Goal: Transaction & Acquisition: Download file/media

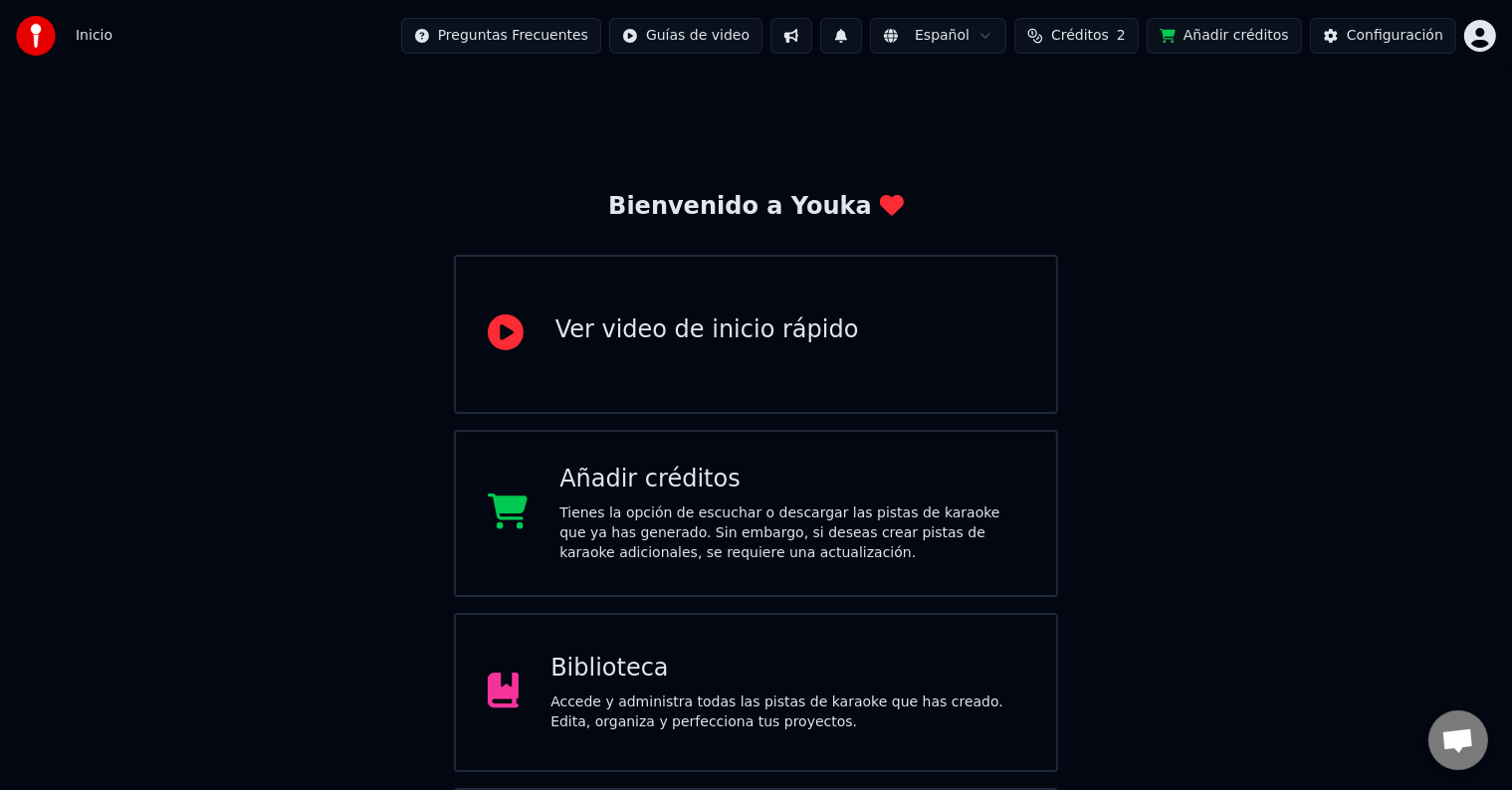
click at [628, 664] on div "Biblioteca" at bounding box center [786, 668] width 474 height 32
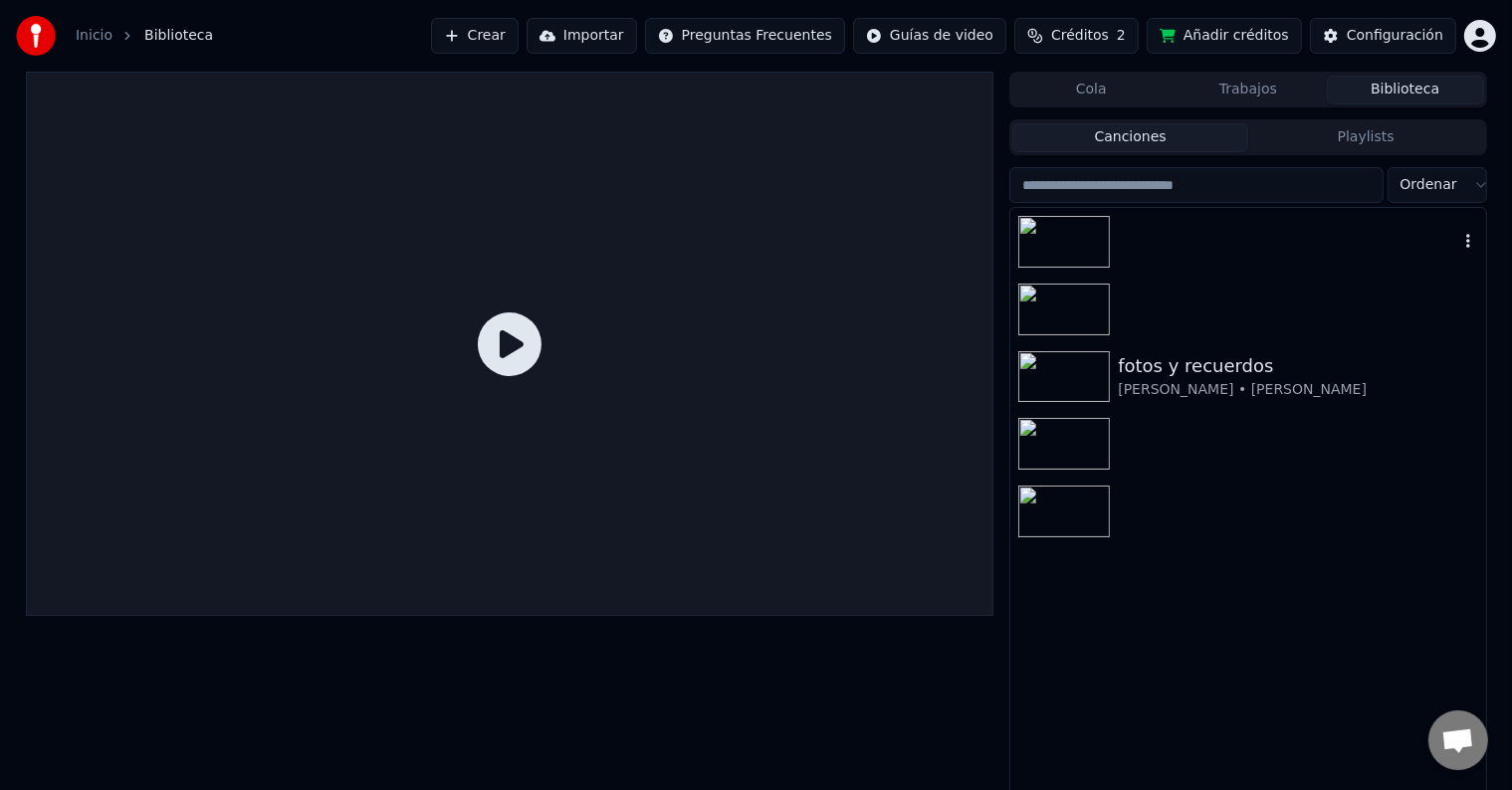
click at [1218, 246] on div at bounding box center [1248, 241] width 475 height 68
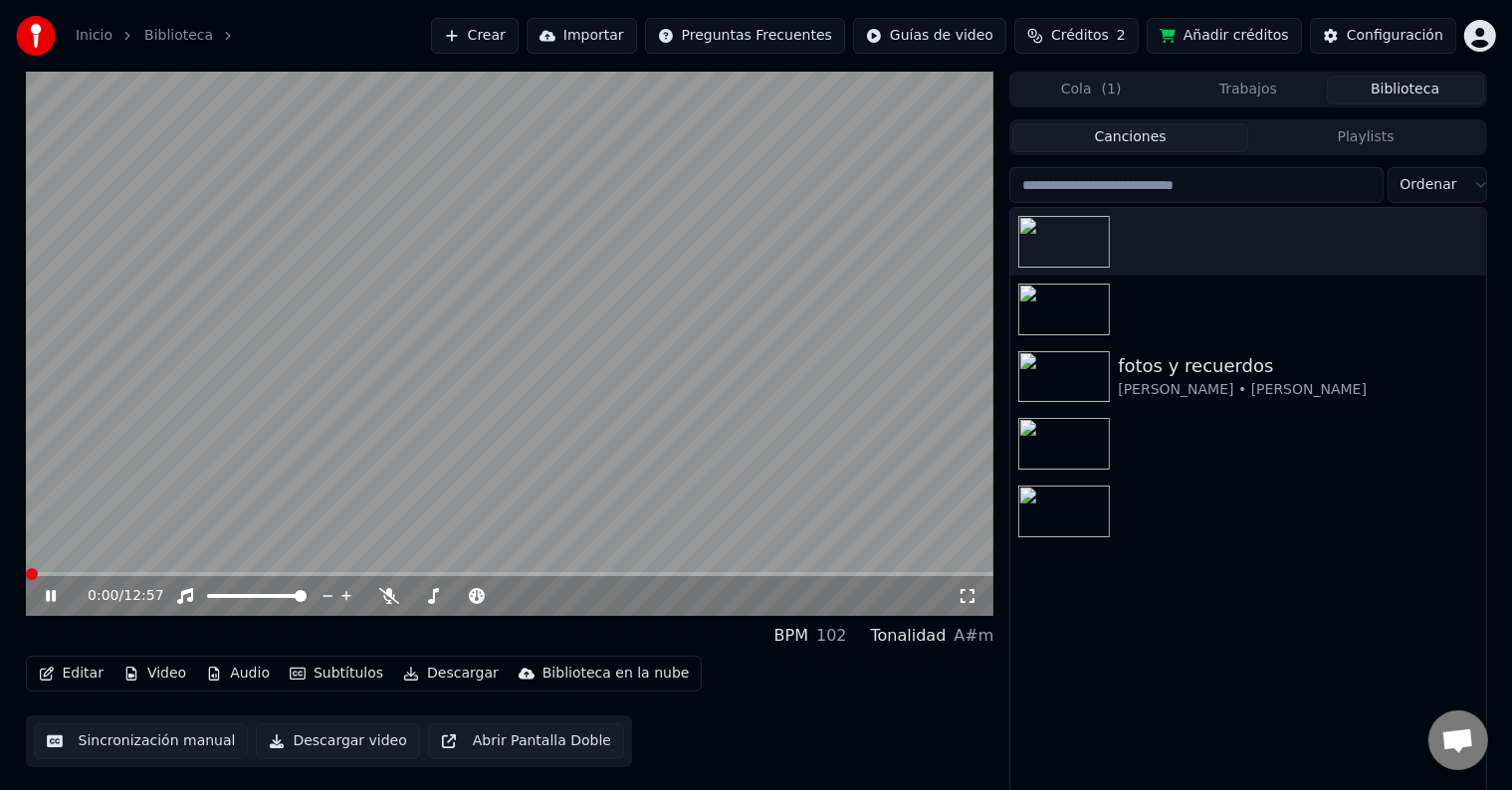
click at [59, 599] on icon at bounding box center [65, 595] width 47 height 16
click at [88, 575] on span at bounding box center [510, 574] width 968 height 4
click at [156, 573] on span at bounding box center [510, 574] width 968 height 4
click at [179, 570] on video at bounding box center [510, 343] width 968 height 544
click at [188, 573] on span at bounding box center [510, 574] width 968 height 4
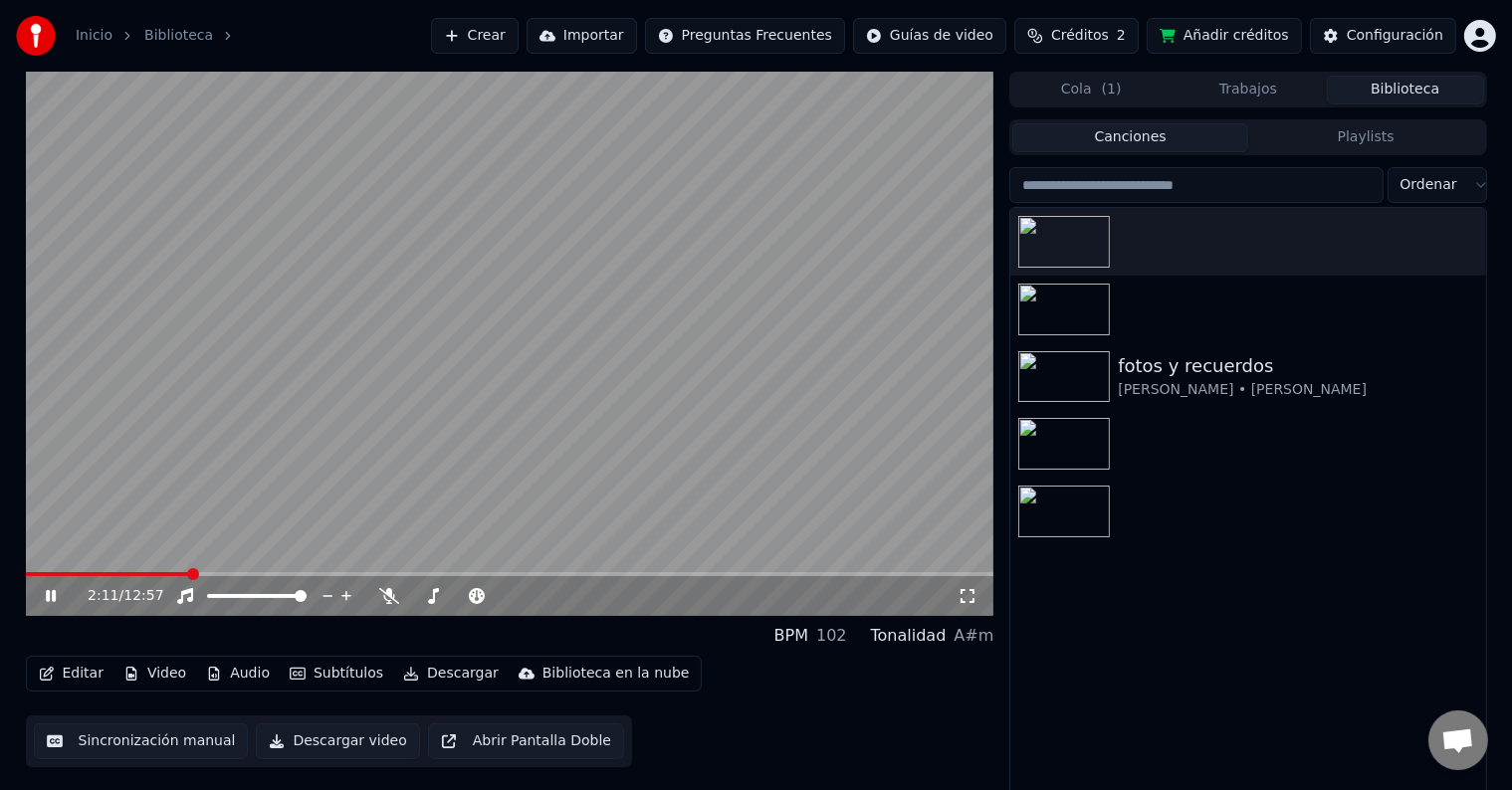
click at [235, 573] on span at bounding box center [510, 574] width 968 height 4
click at [227, 576] on span at bounding box center [510, 574] width 968 height 4
click at [252, 574] on span at bounding box center [510, 574] width 968 height 4
click at [271, 573] on span at bounding box center [510, 574] width 968 height 4
click at [394, 597] on icon at bounding box center [389, 595] width 20 height 16
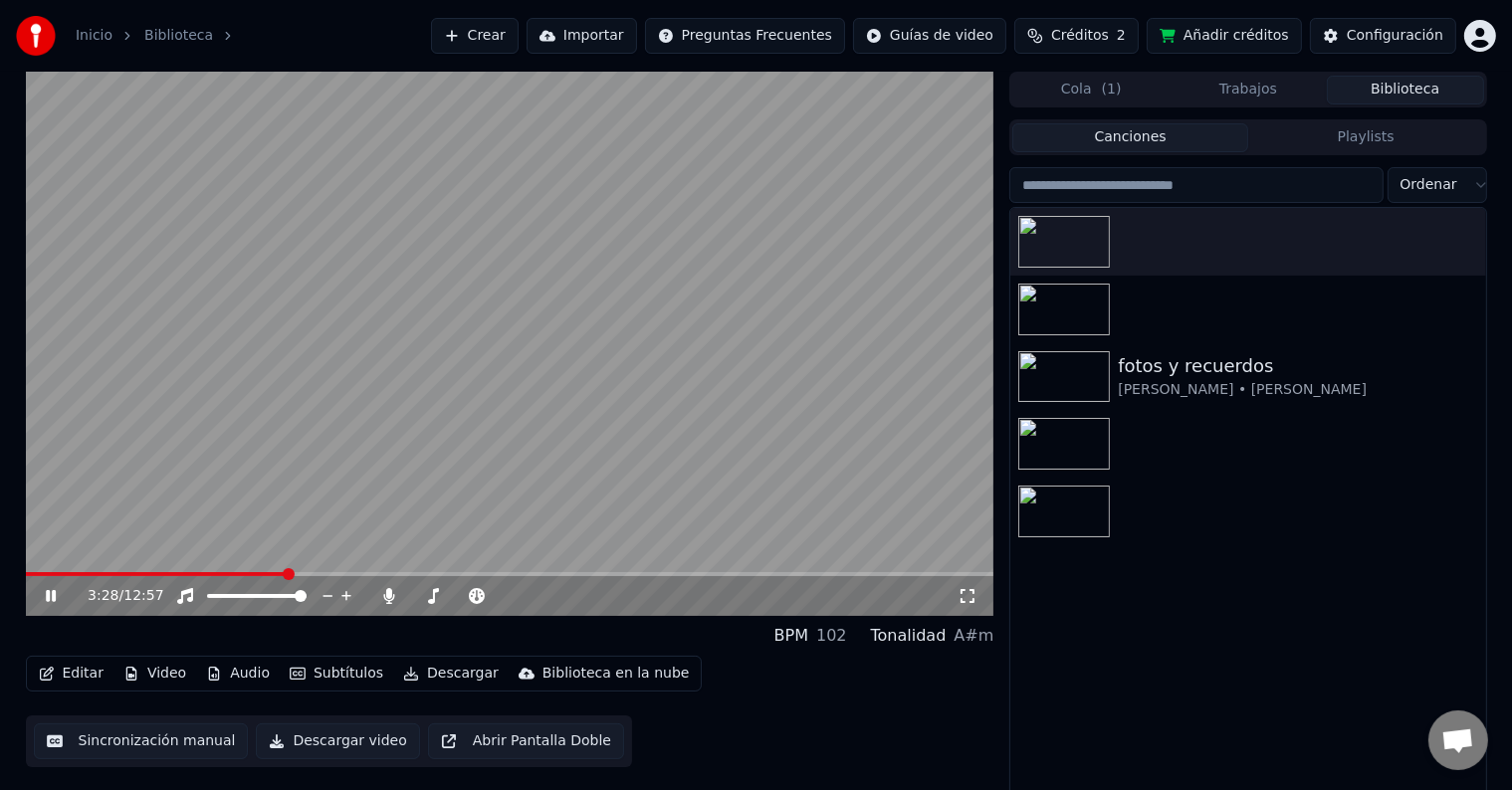
click at [514, 314] on video at bounding box center [510, 343] width 968 height 544
click at [45, 605] on div "3:28 / 12:57" at bounding box center [510, 595] width 968 height 40
click at [48, 601] on icon at bounding box center [65, 595] width 47 height 16
click at [60, 590] on icon at bounding box center [65, 595] width 47 height 16
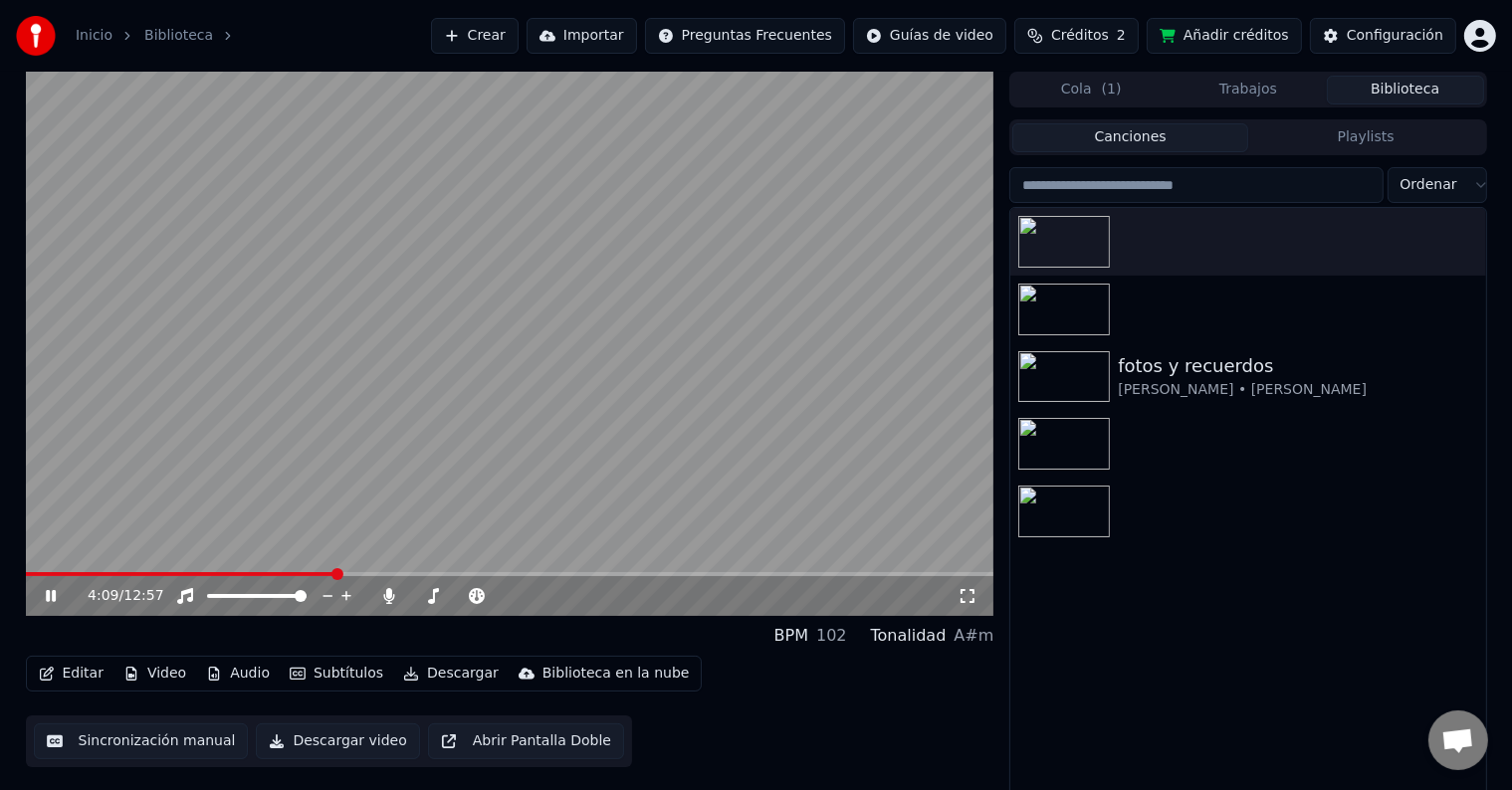
click at [318, 573] on span at bounding box center [181, 574] width 310 height 4
click at [50, 592] on icon at bounding box center [65, 595] width 47 height 16
click at [55, 591] on icon at bounding box center [65, 595] width 47 height 16
click at [55, 591] on icon at bounding box center [51, 595] width 10 height 12
click at [79, 673] on button "Editar" at bounding box center [71, 673] width 81 height 28
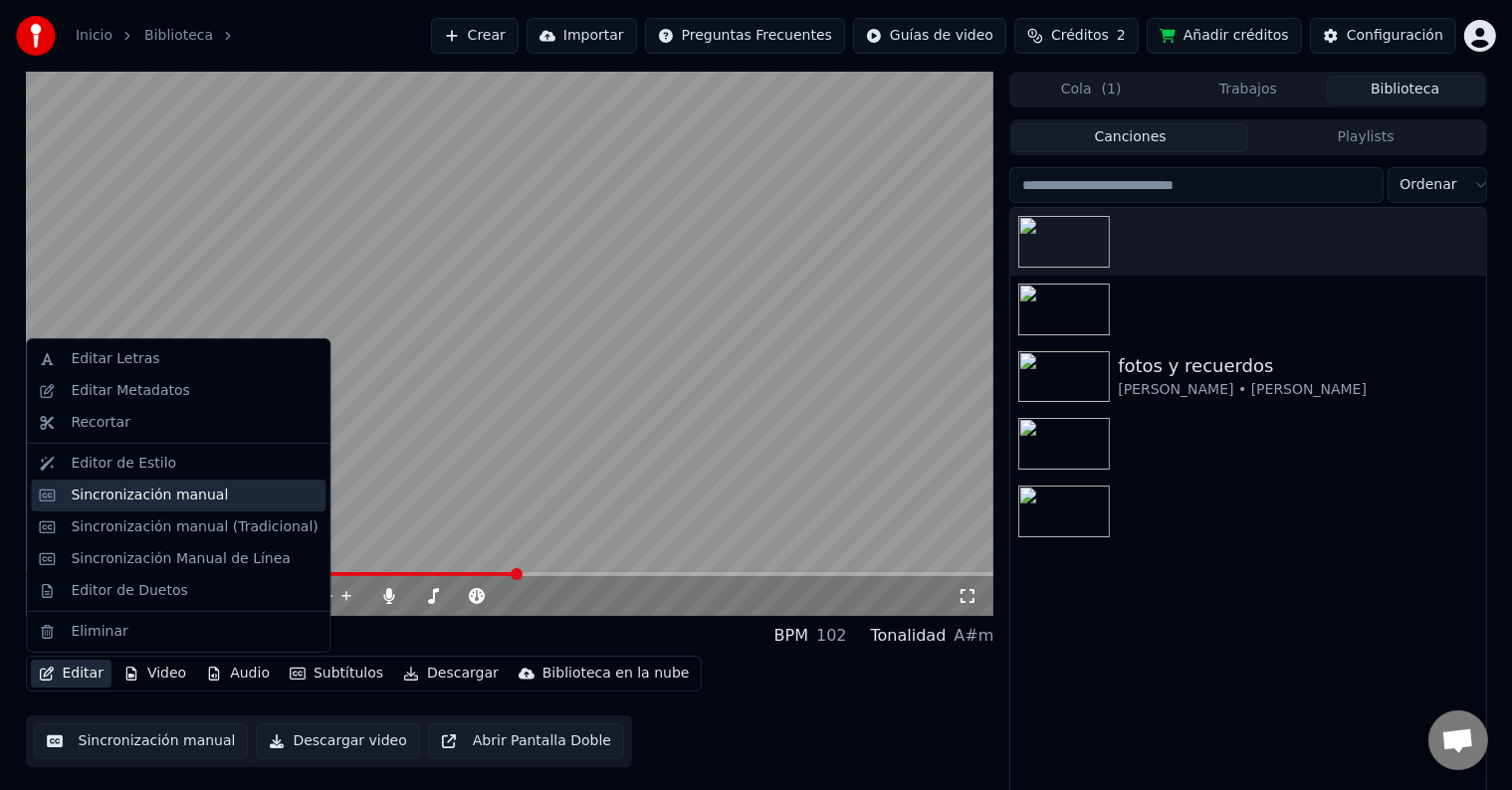
click at [147, 490] on div "Sincronización manual" at bounding box center [150, 496] width 158 height 20
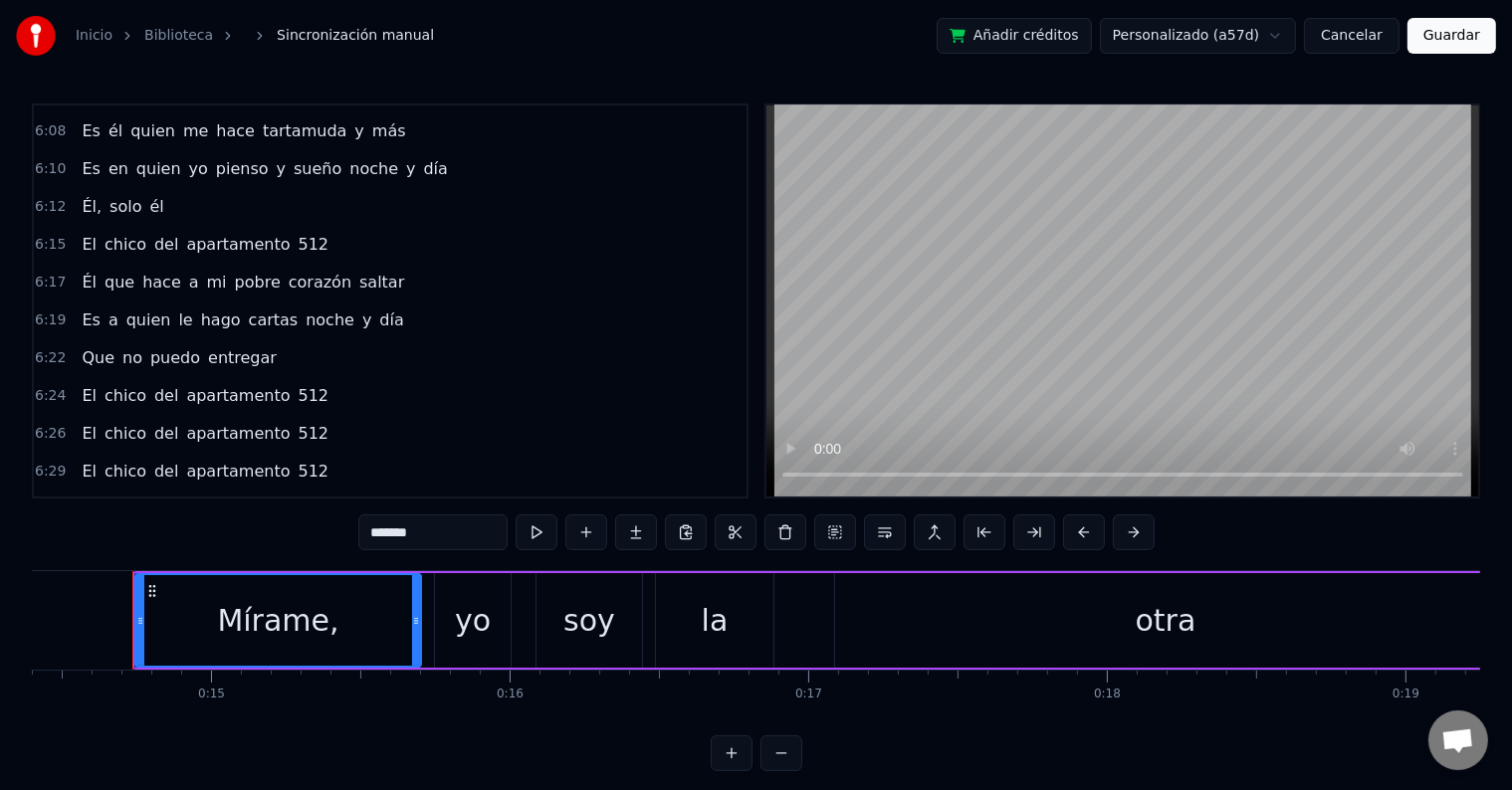
scroll to position [3197, 0]
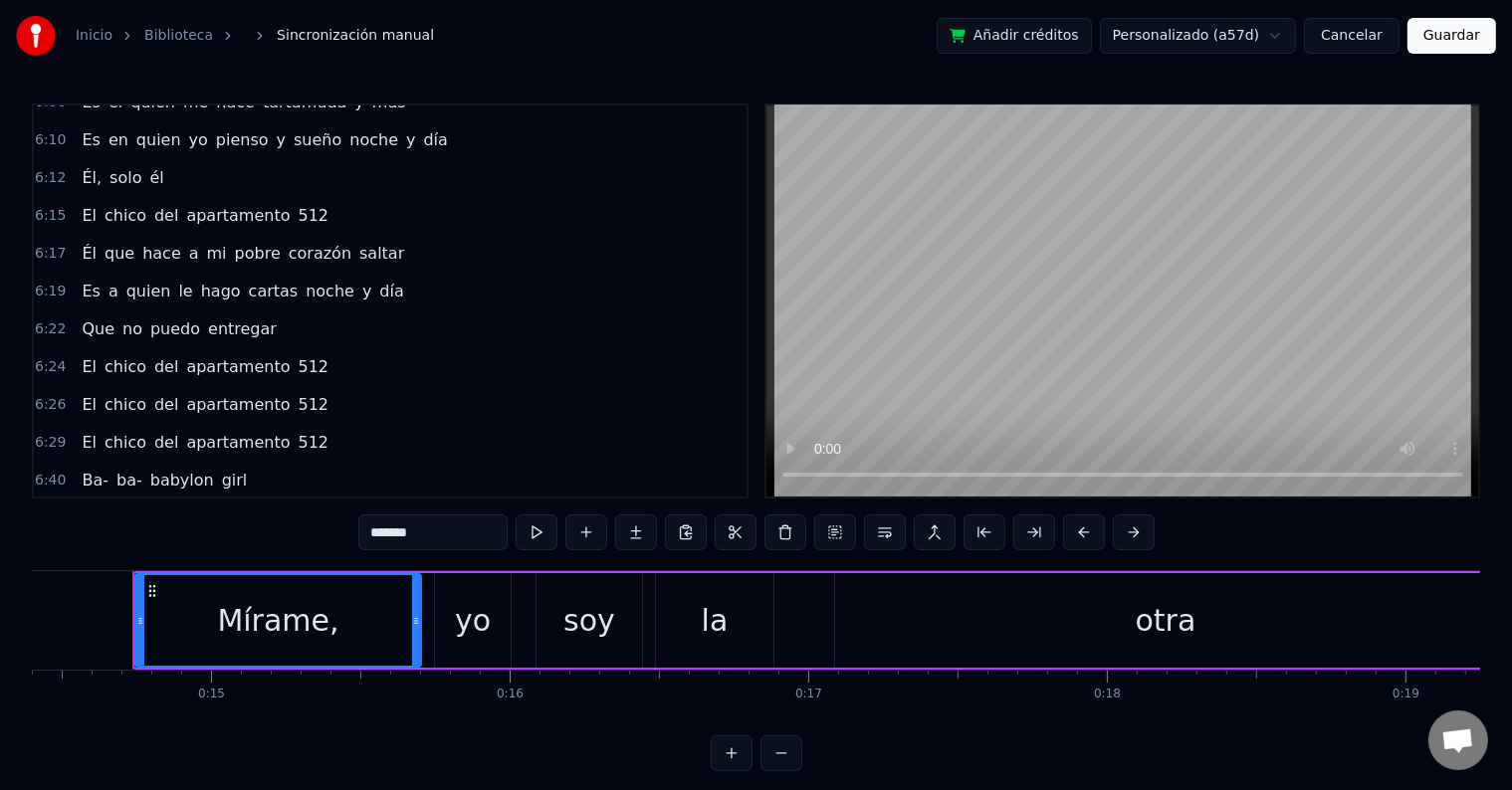
click at [320, 424] on div "6:29 El chico del apartamento 512" at bounding box center [390, 443] width 713 height 38
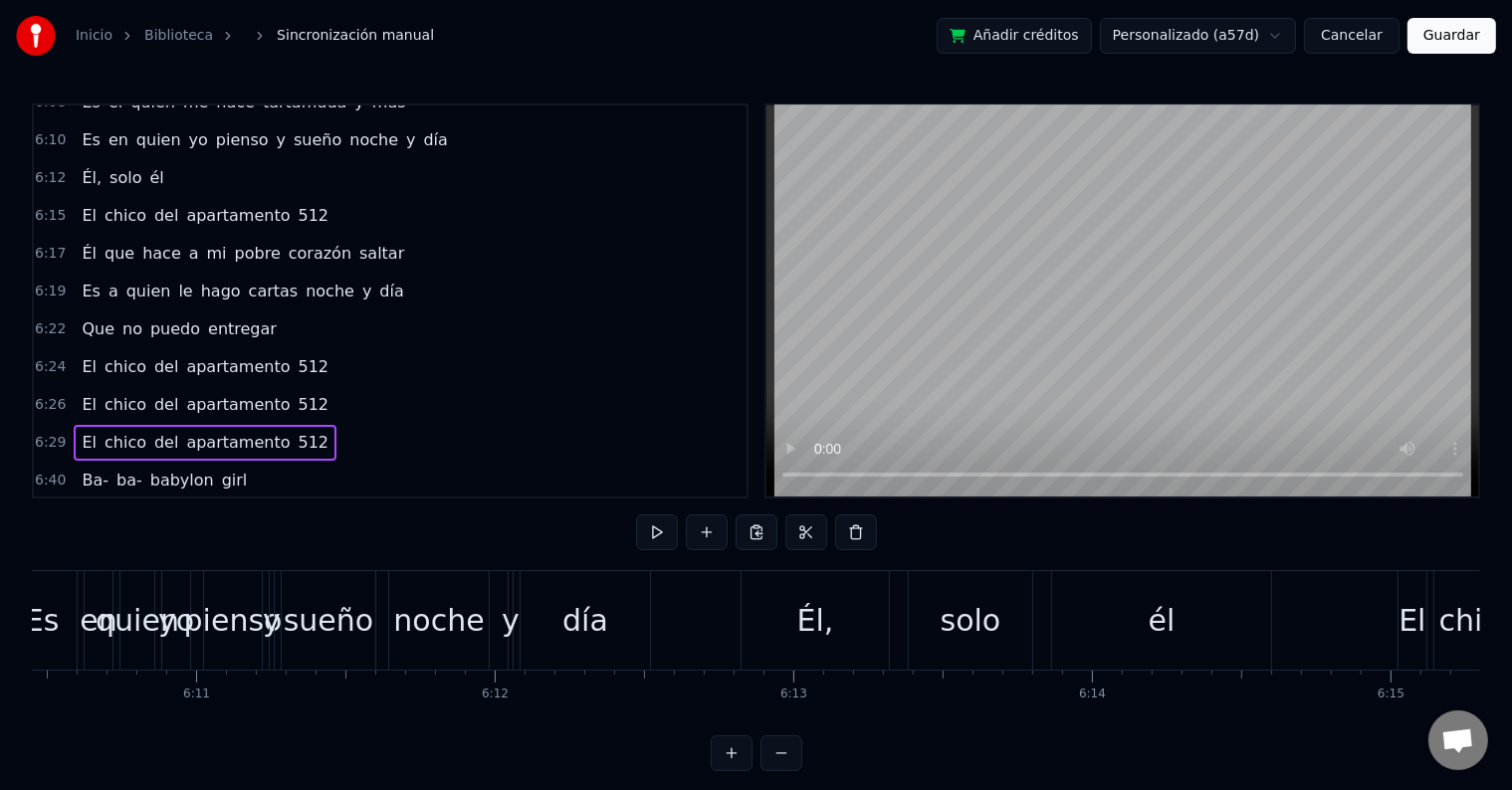
scroll to position [0, 116083]
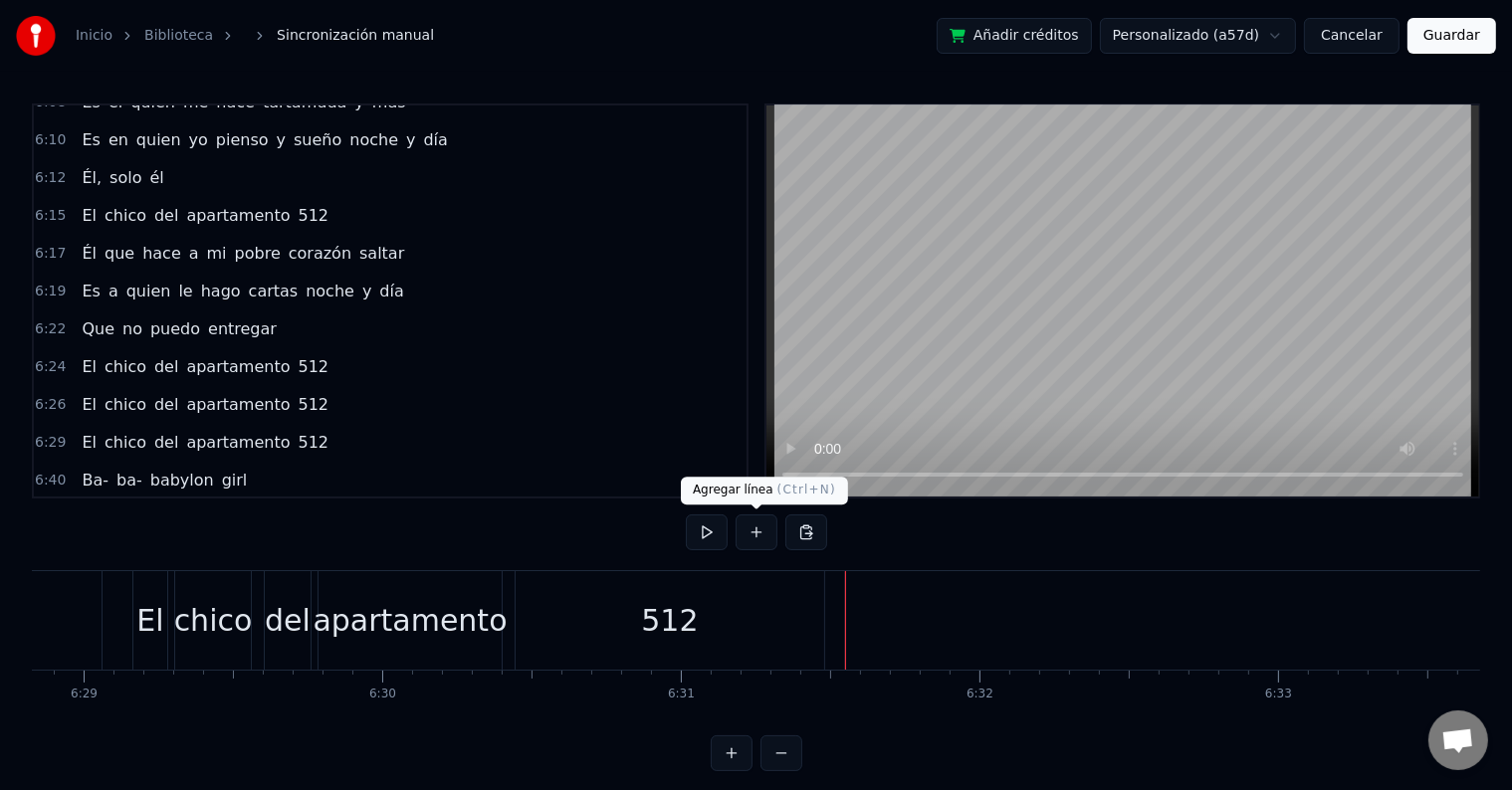
click at [745, 534] on button at bounding box center [756, 533] width 42 height 36
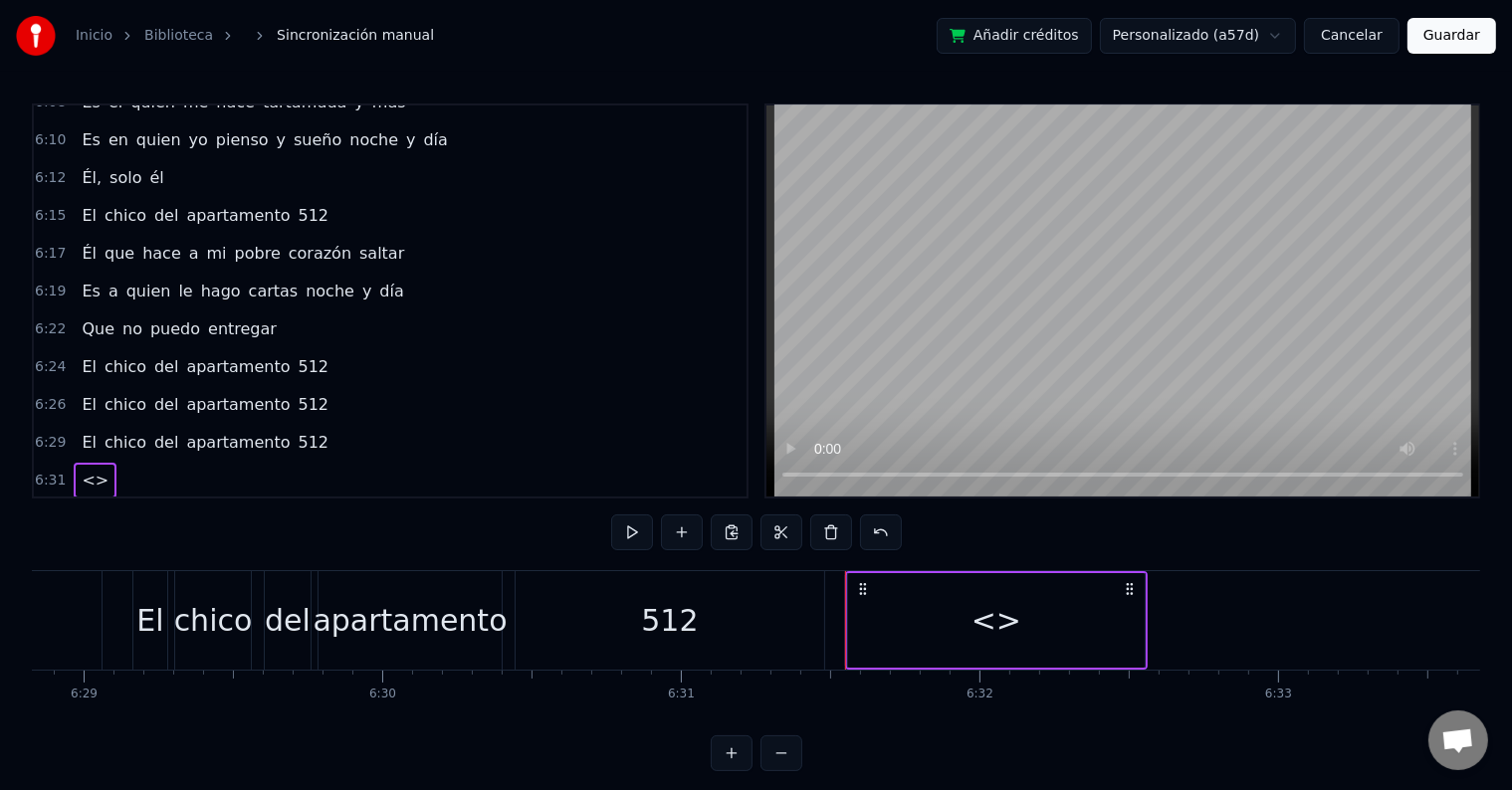
click at [939, 613] on div "<>" at bounding box center [996, 619] width 296 height 95
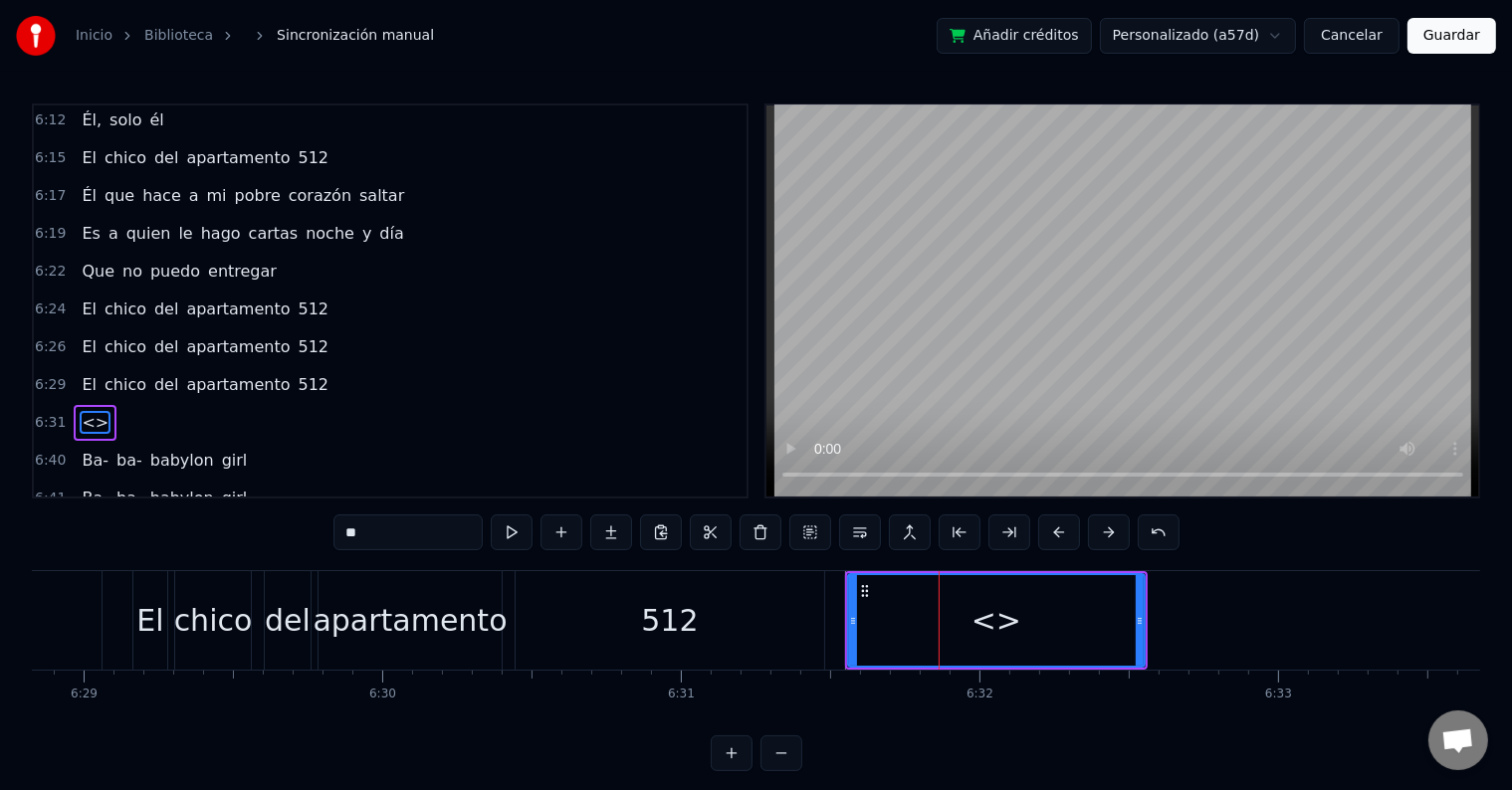
scroll to position [3263, 0]
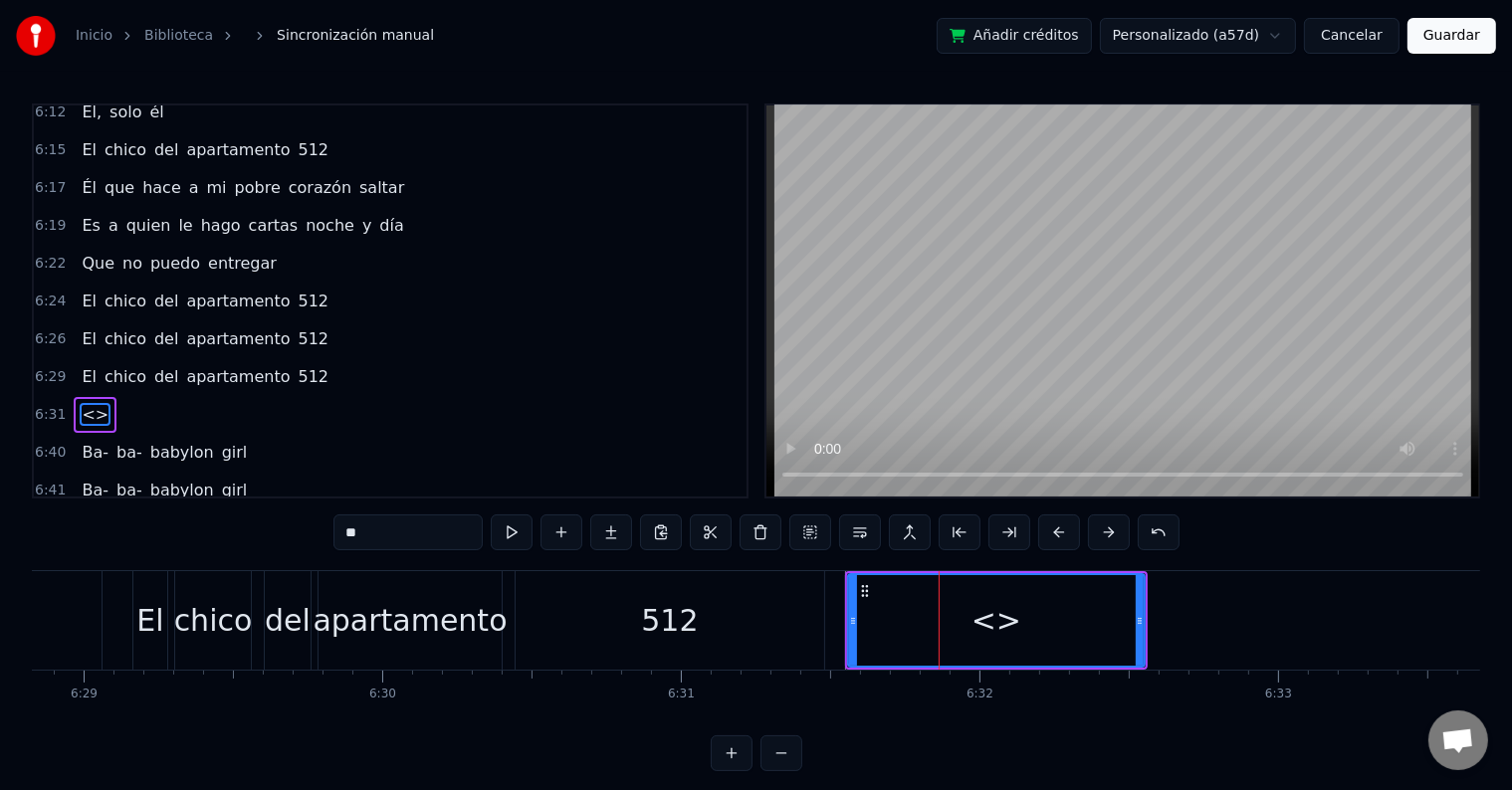
drag, startPoint x: 255, startPoint y: 529, endPoint x: 203, endPoint y: 524, distance: 52.2
click at [203, 524] on div "0:14 Mírame, yo soy la otra 0:20 La que tiene el fuego 0:22 La que sabe bien qu…" at bounding box center [756, 437] width 1448 height 667
drag, startPoint x: 1142, startPoint y: 621, endPoint x: 999, endPoint y: 625, distance: 143.1
click at [999, 625] on icon at bounding box center [997, 620] width 8 height 16
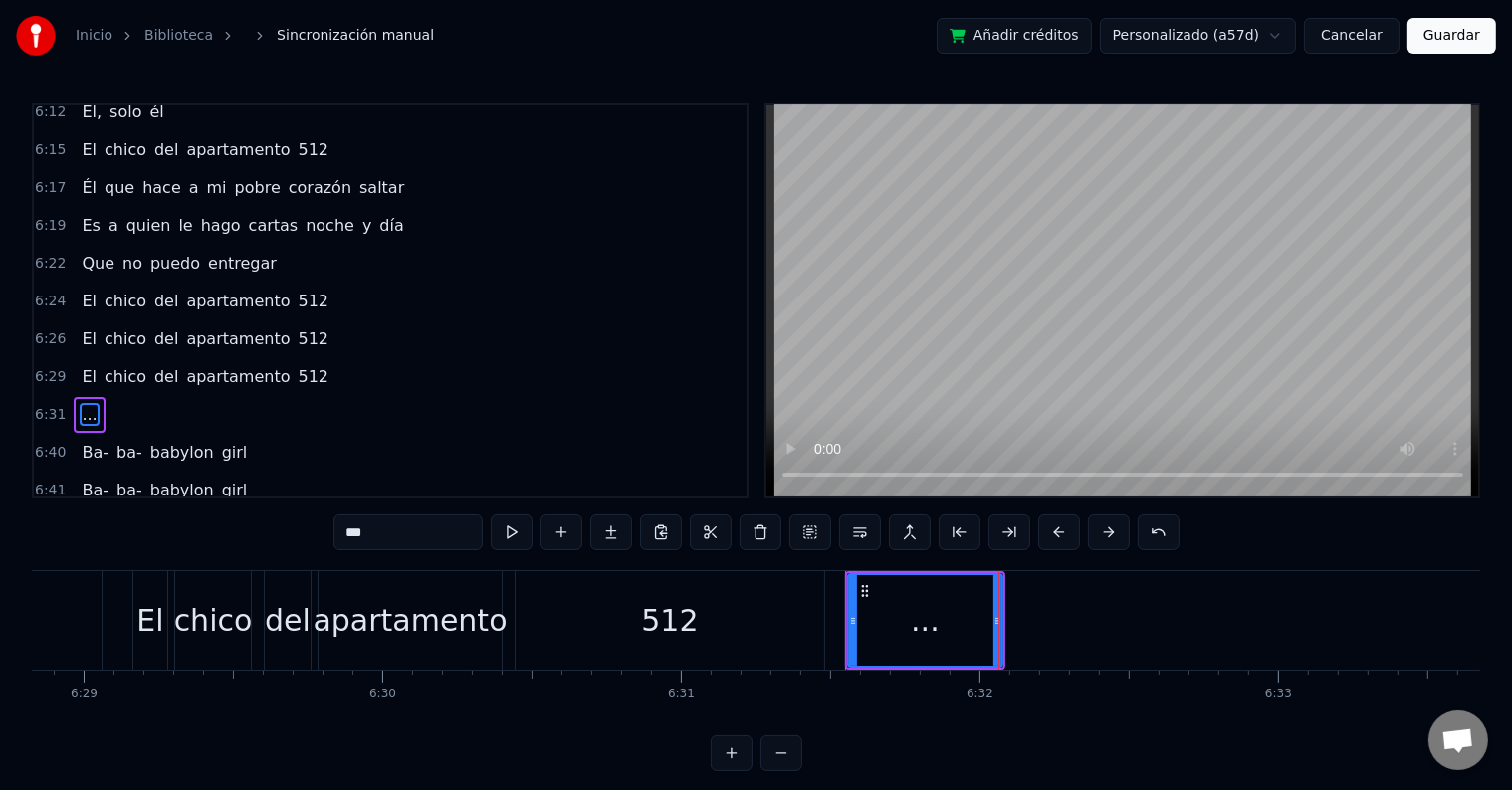
click at [786, 618] on div "512" at bounding box center [670, 619] width 308 height 99
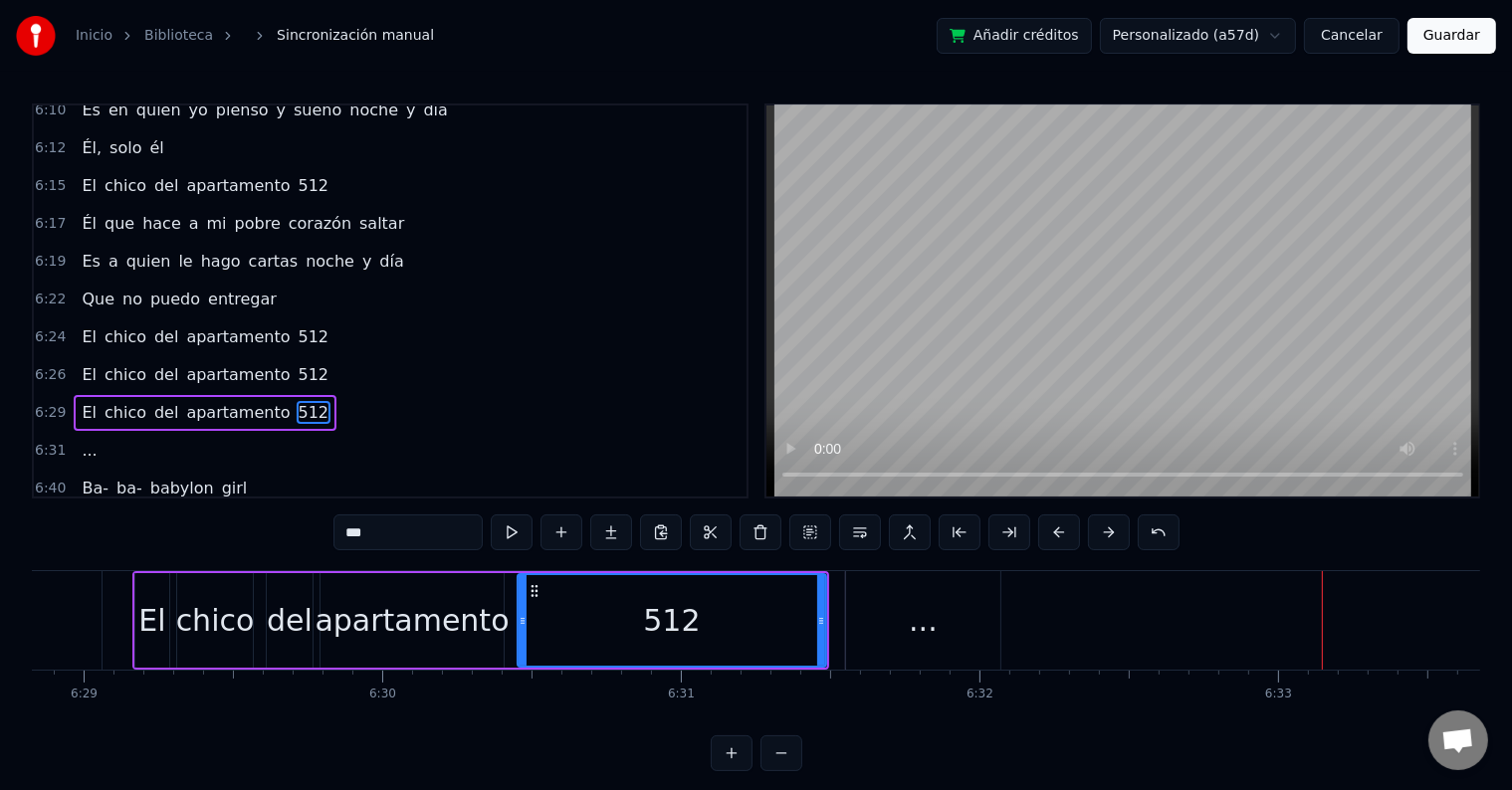
click at [909, 616] on div "..." at bounding box center [923, 619] width 155 height 99
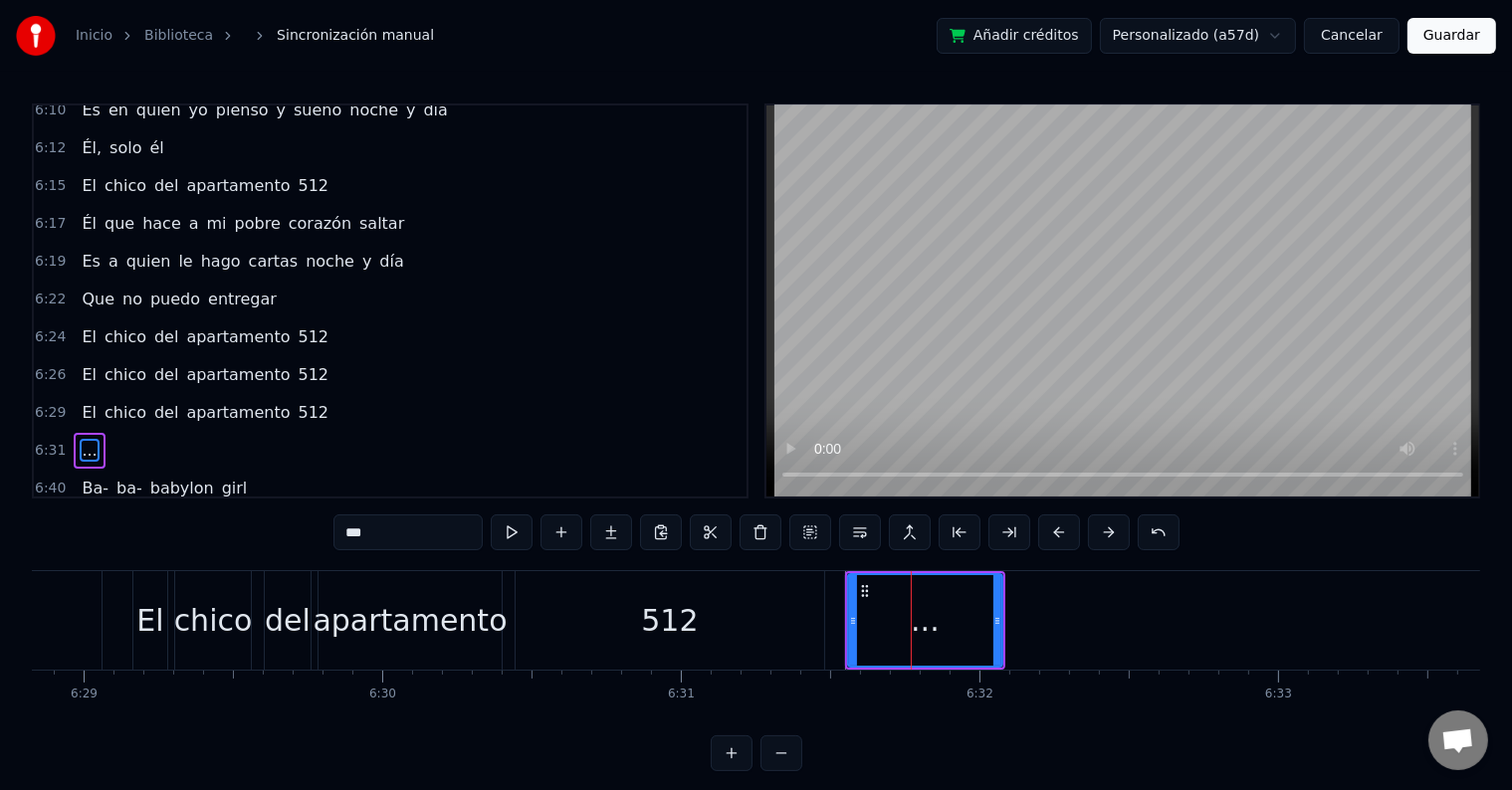
scroll to position [3263, 0]
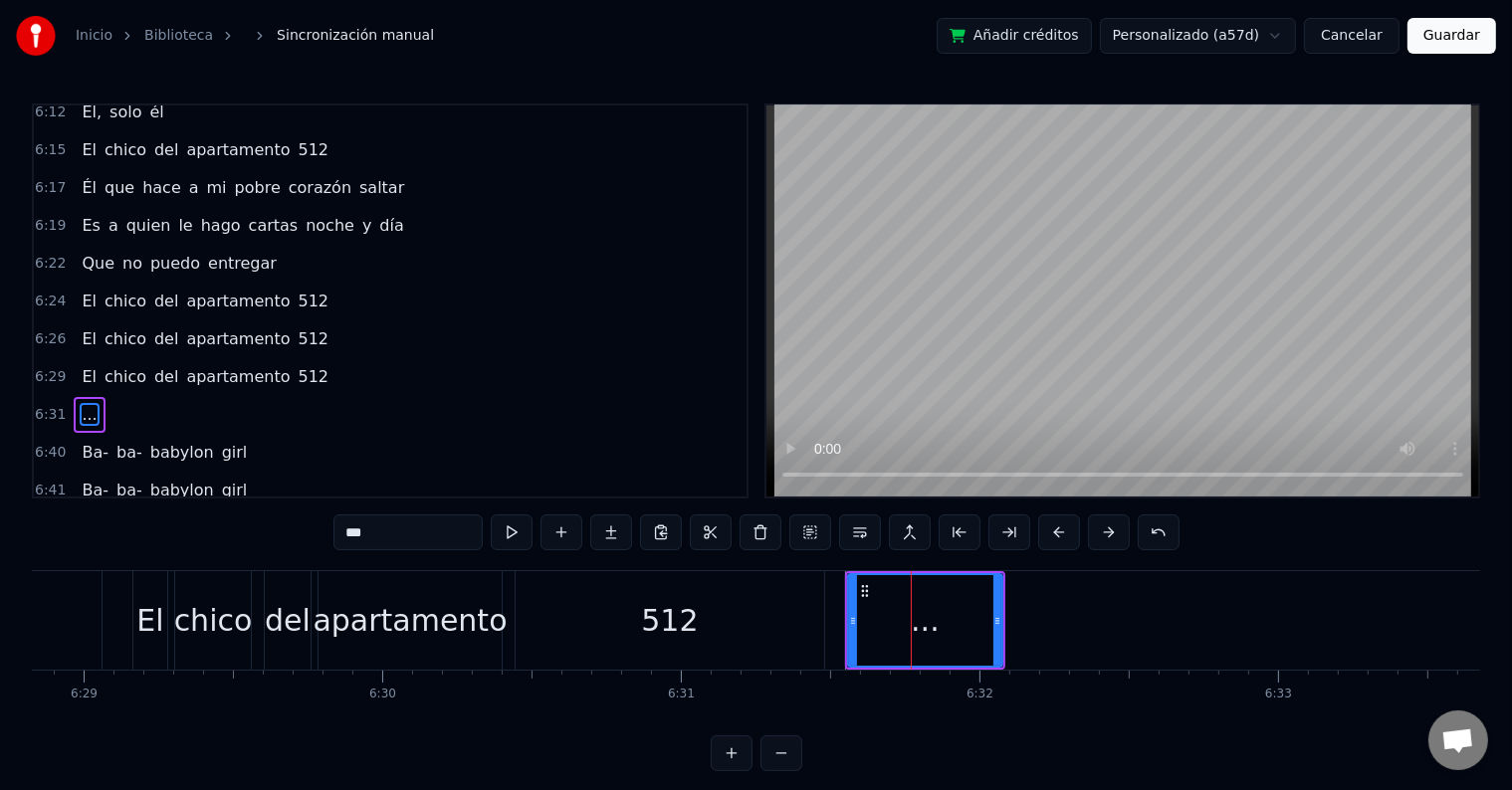
click at [739, 623] on div "512" at bounding box center [670, 619] width 308 height 99
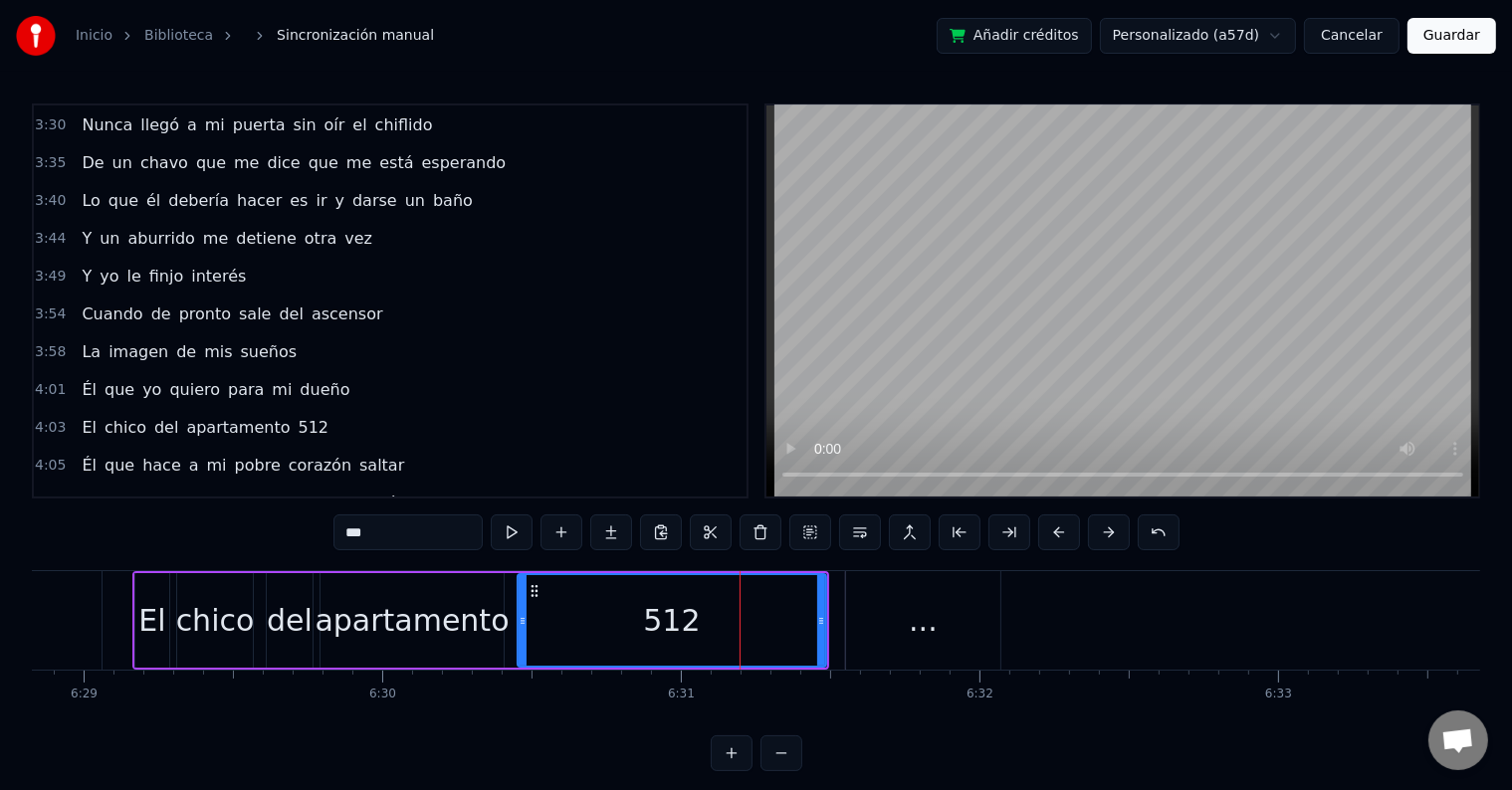
scroll to position [1237, 0]
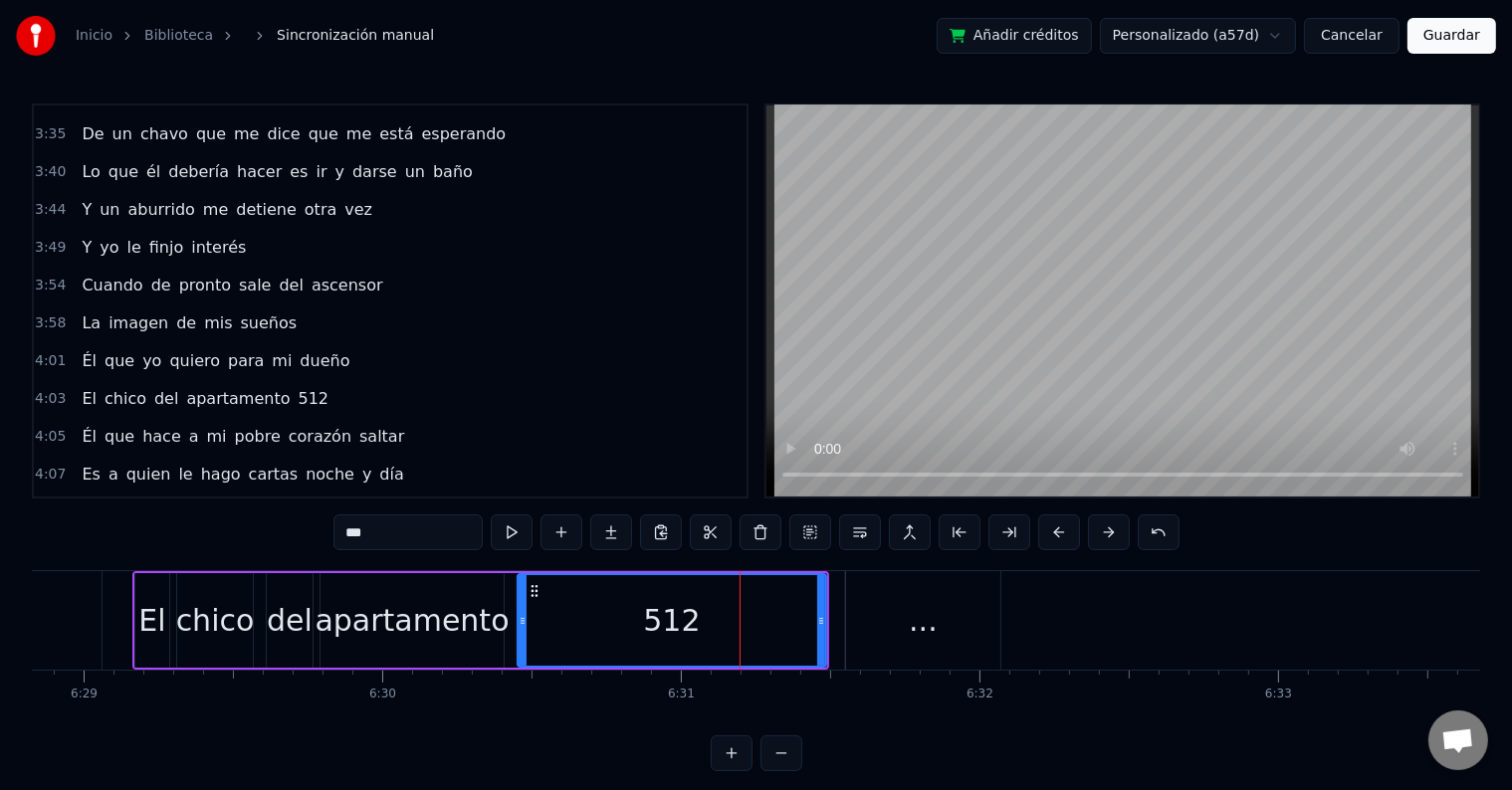
click at [172, 198] on span "aburrido" at bounding box center [162, 208] width 71 height 23
type input "********"
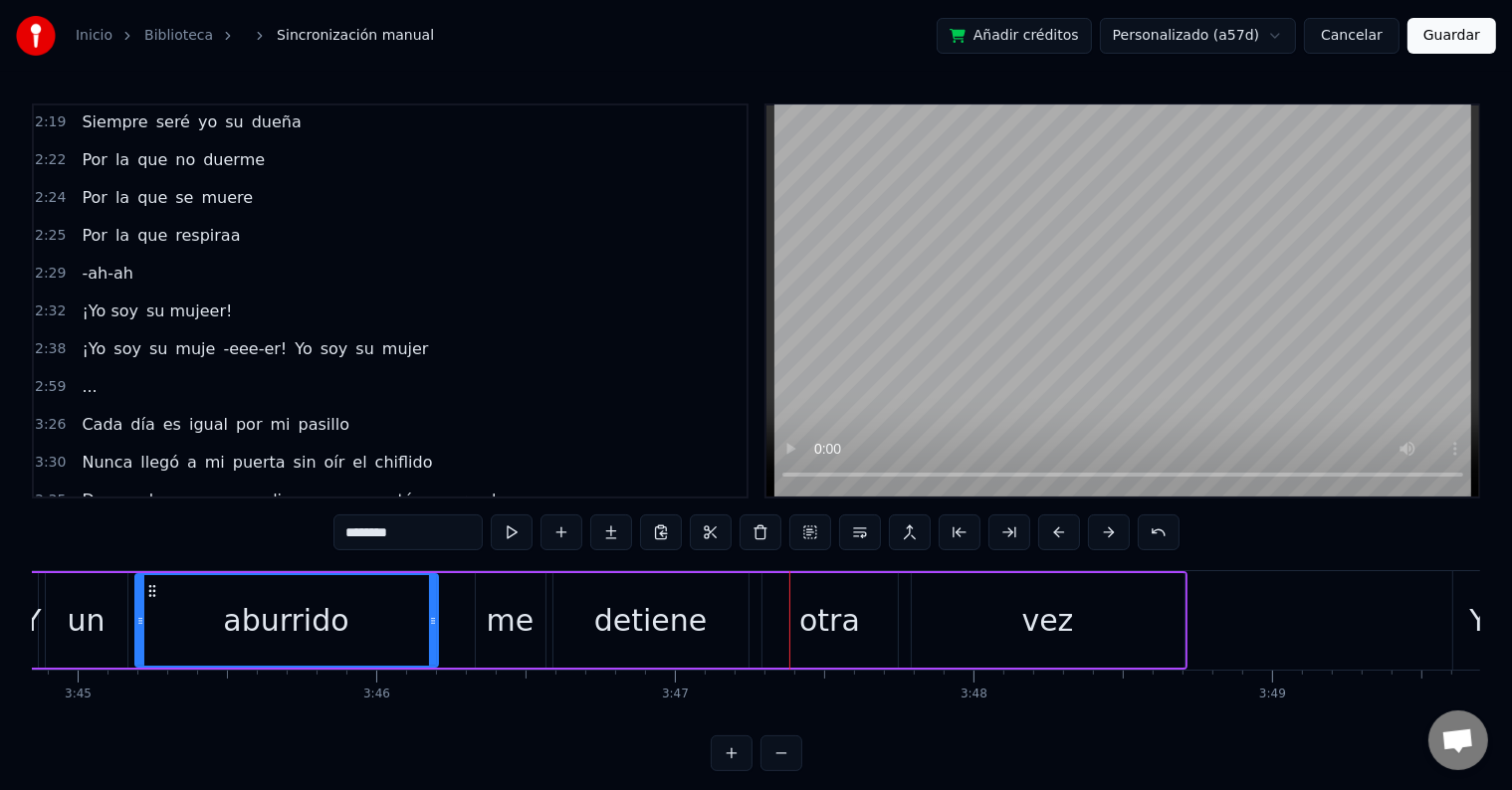
scroll to position [932, 0]
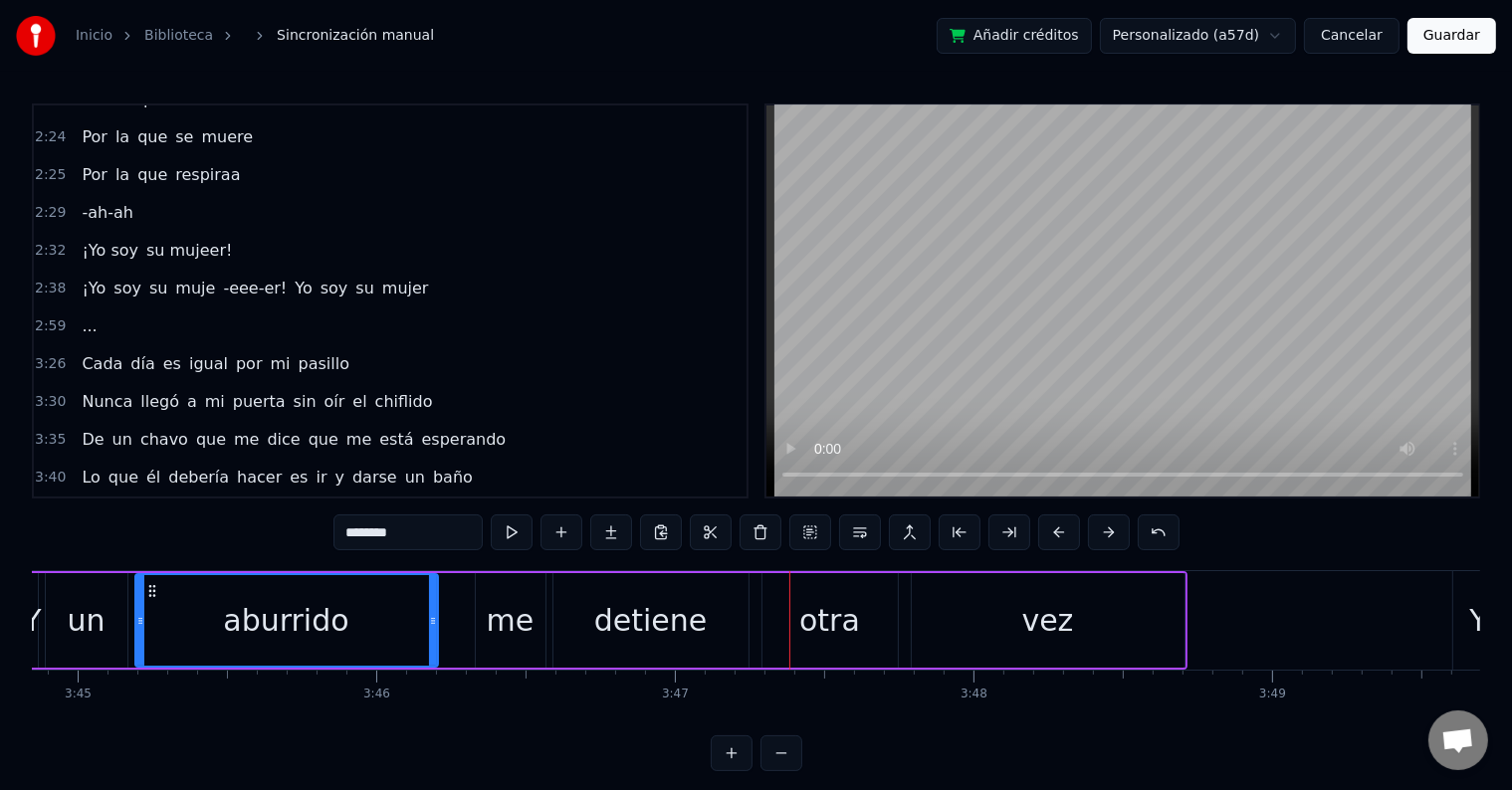
click at [164, 346] on div "Cada día es igual por mi pasillo" at bounding box center [216, 364] width 283 height 36
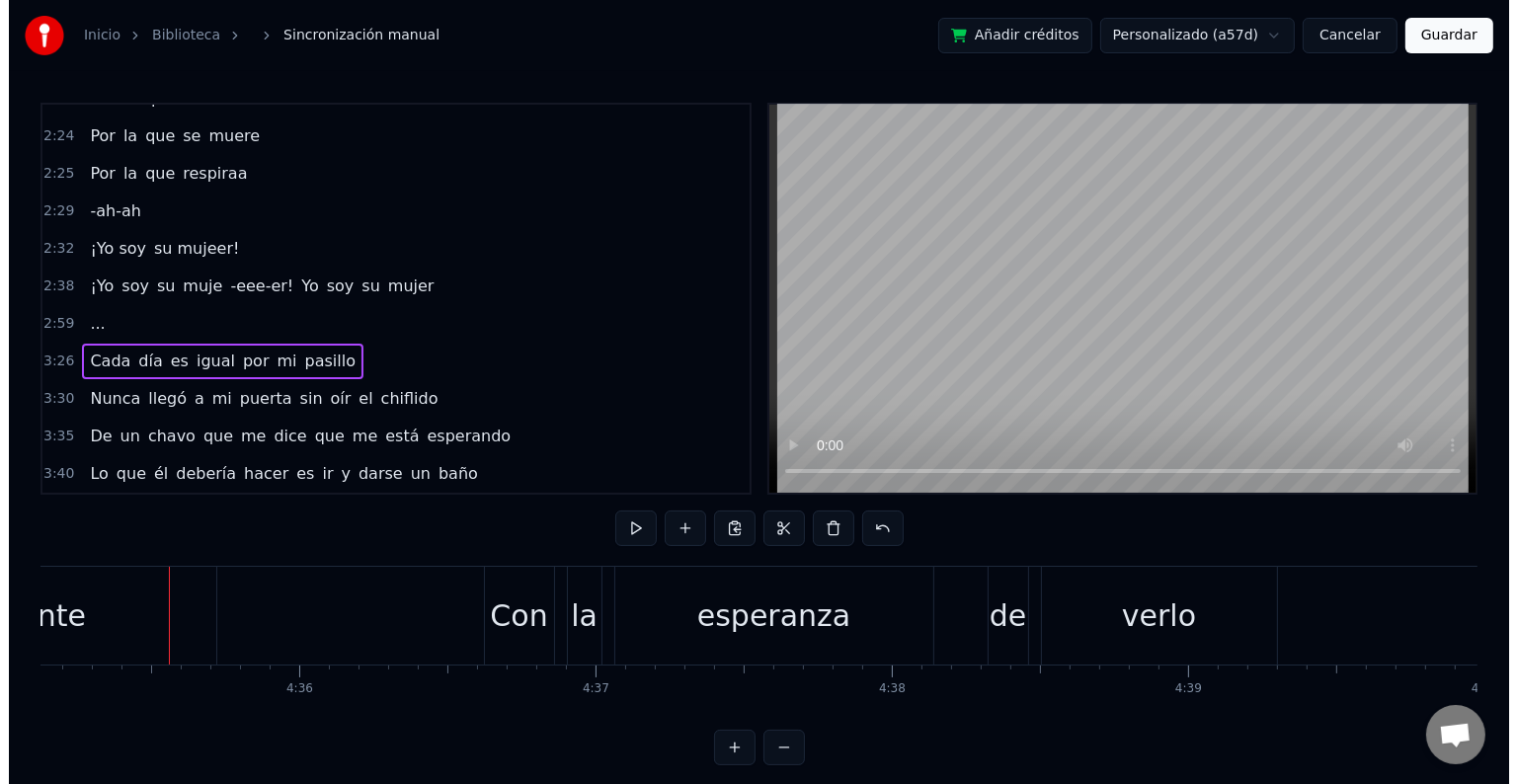
scroll to position [0, 81524]
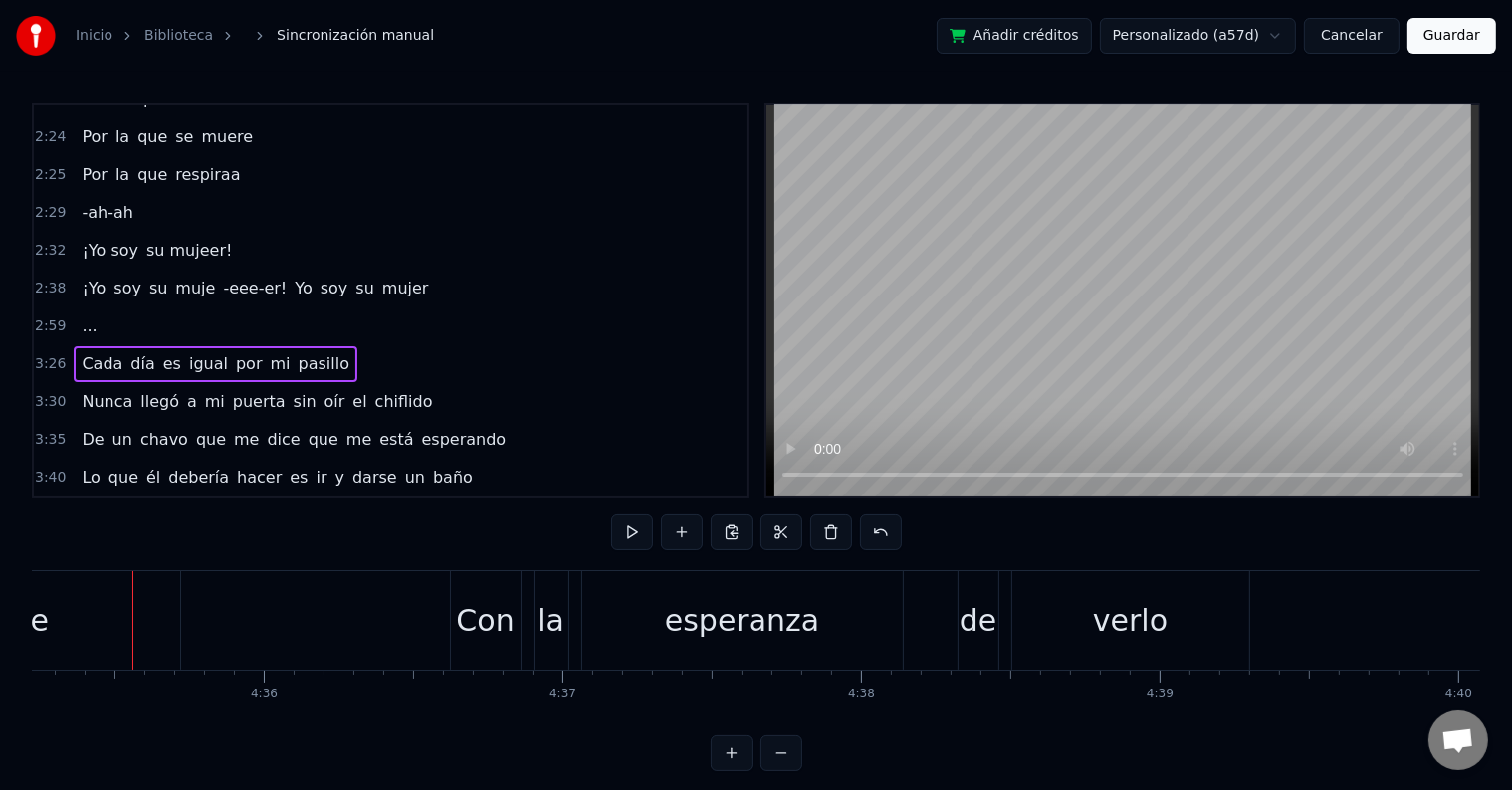
click at [1471, 26] on button "Guardar" at bounding box center [1451, 36] width 89 height 36
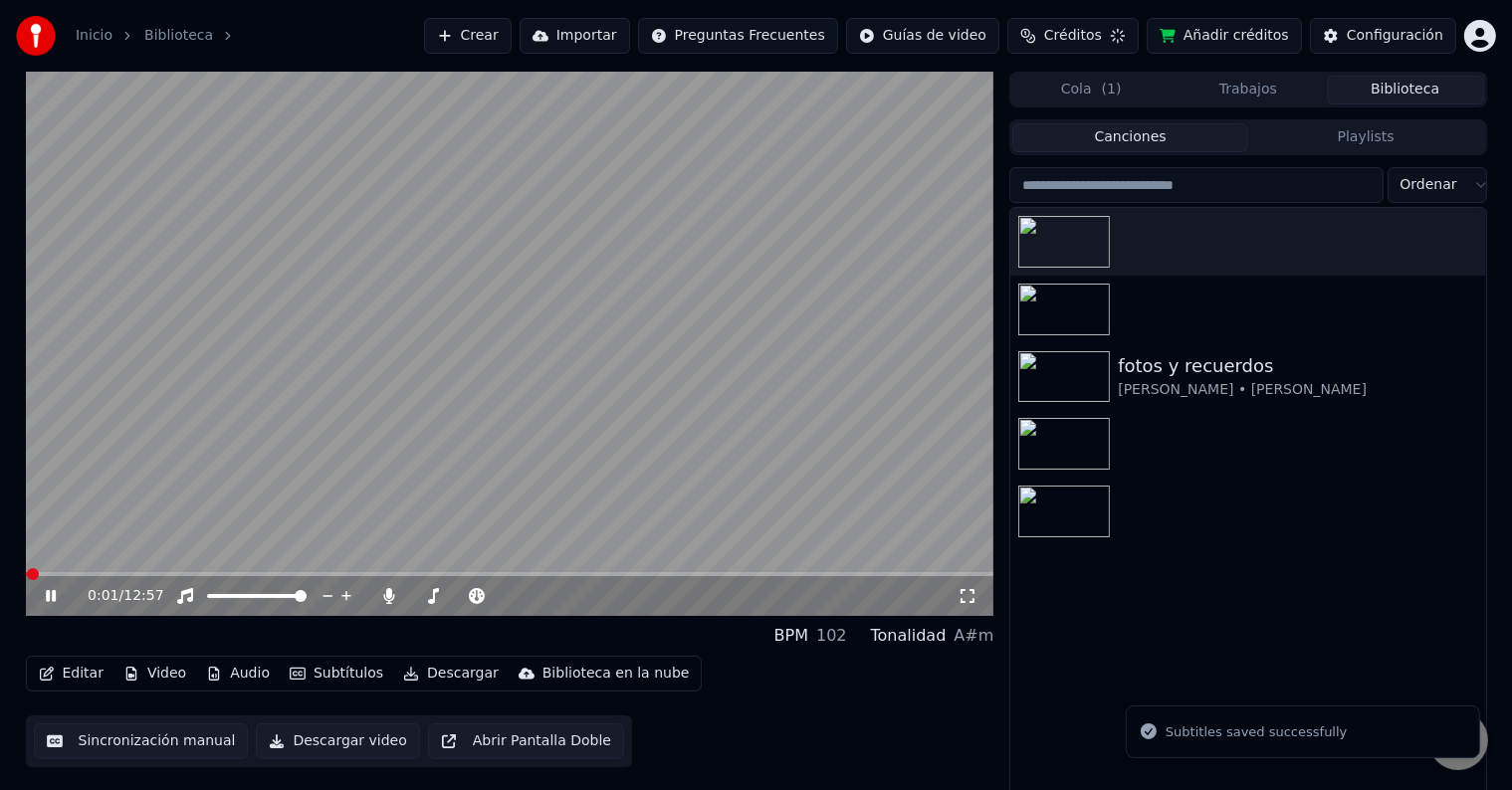
click at [55, 595] on icon at bounding box center [51, 595] width 10 height 12
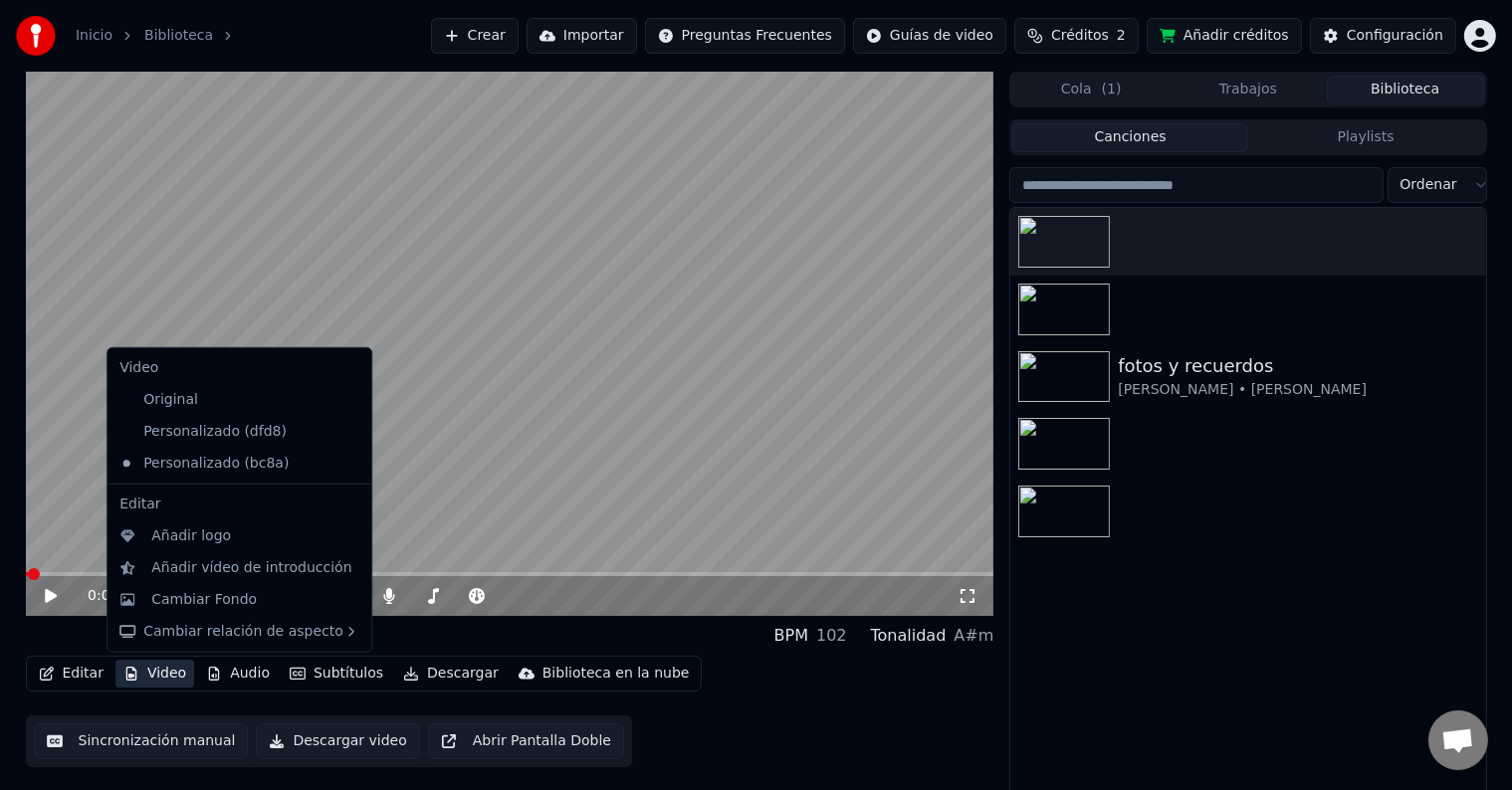
click at [176, 671] on button "Video" at bounding box center [155, 673] width 79 height 28
click at [215, 593] on div "Cambiar Fondo" at bounding box center [205, 599] width 106 height 20
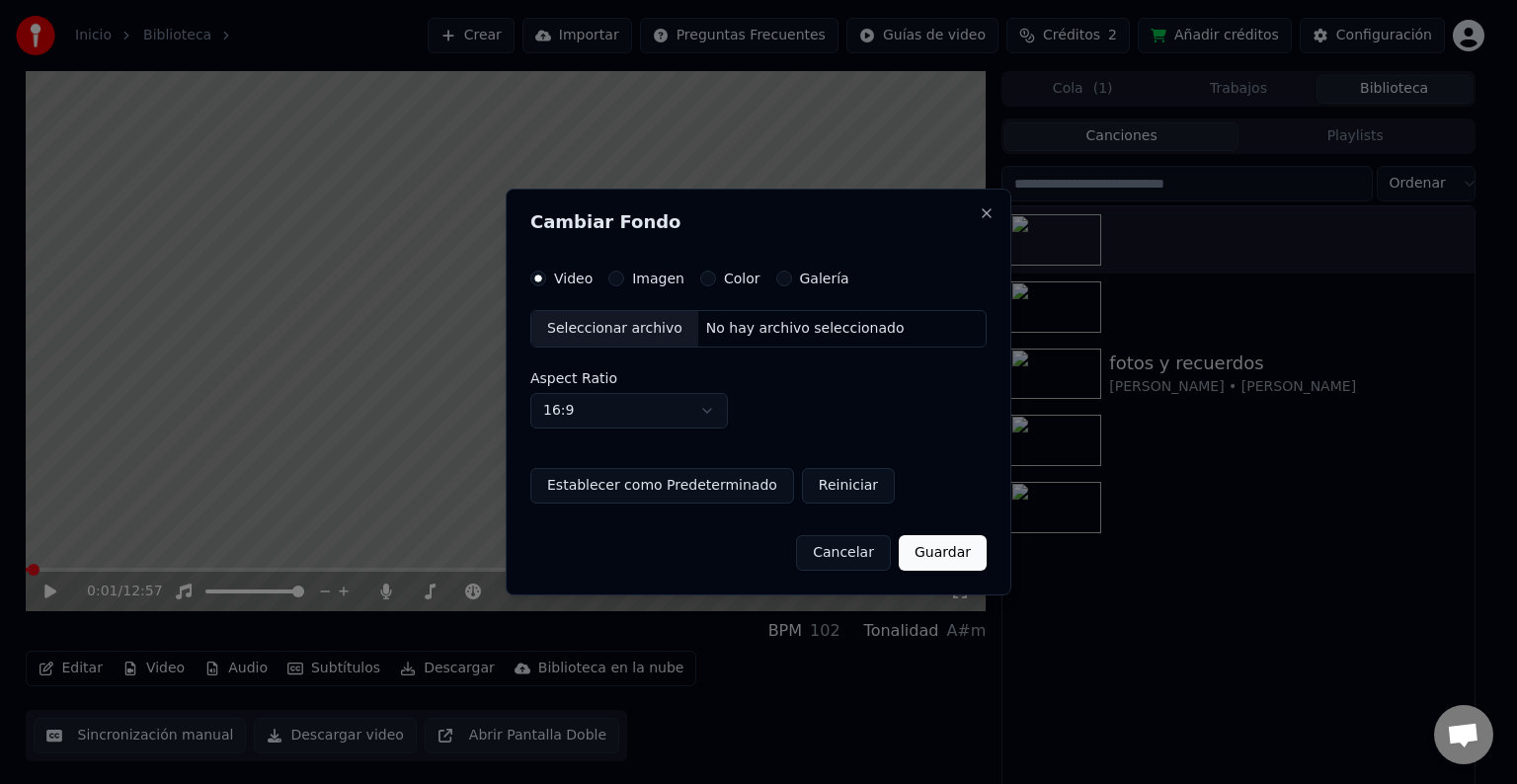
click at [635, 326] on div "Seleccionar archivo" at bounding box center [614, 329] width 167 height 36
click at [642, 276] on label "Imagen" at bounding box center [657, 278] width 52 height 14
click at [624, 276] on button "Imagen" at bounding box center [616, 278] width 16 height 16
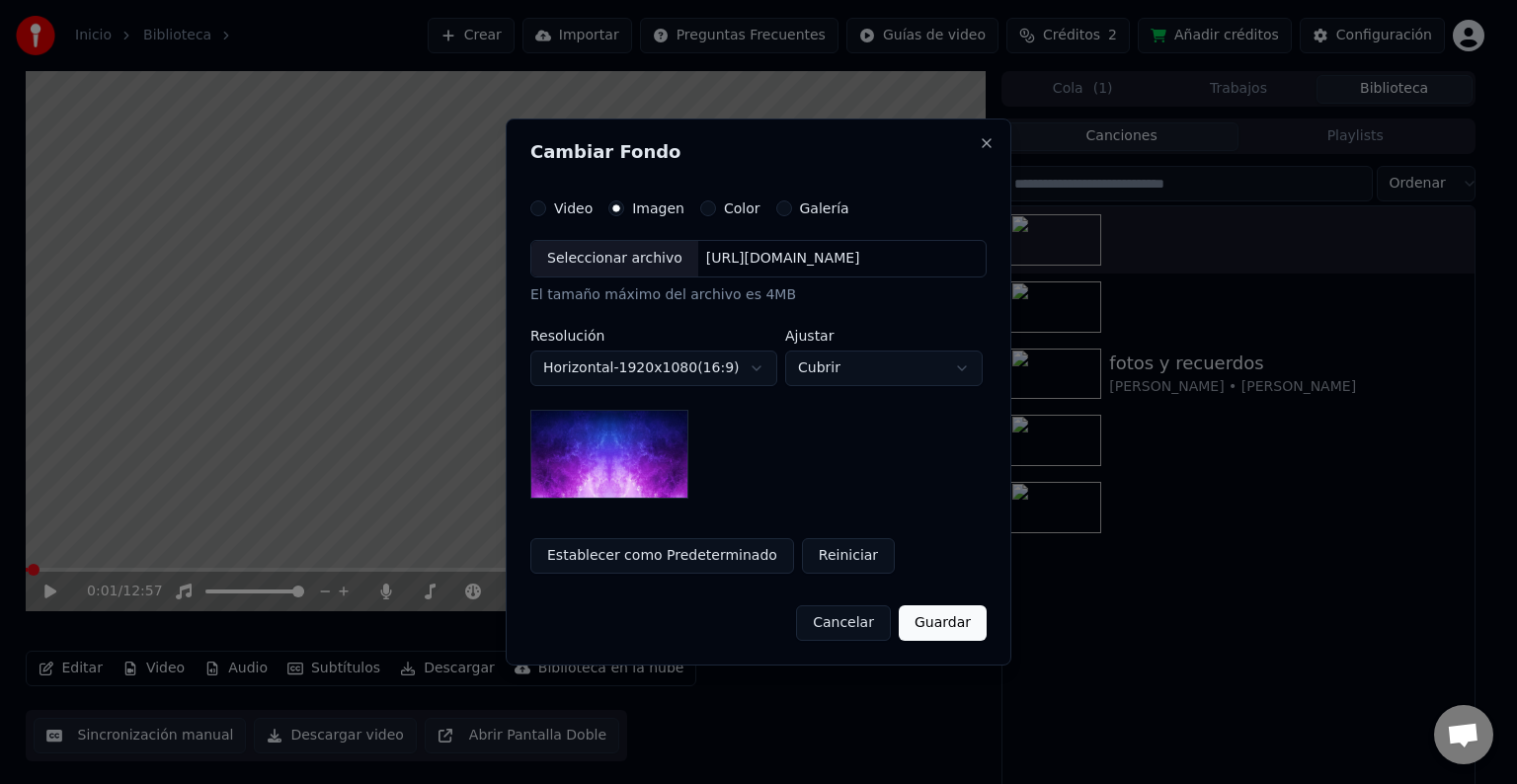
click at [591, 258] on div "Seleccionar archivo" at bounding box center [614, 258] width 167 height 36
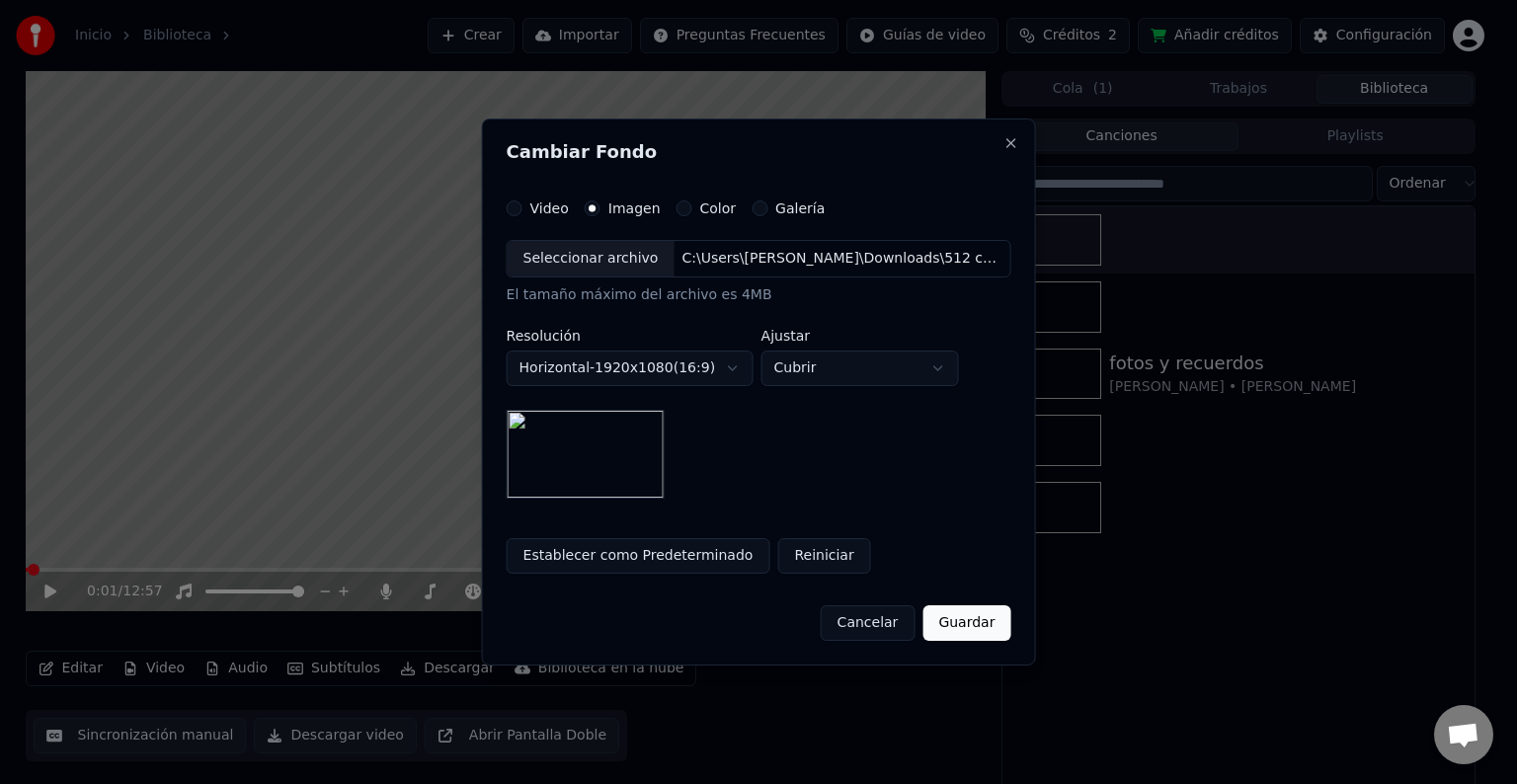
click at [950, 616] on button "Guardar" at bounding box center [965, 623] width 88 height 36
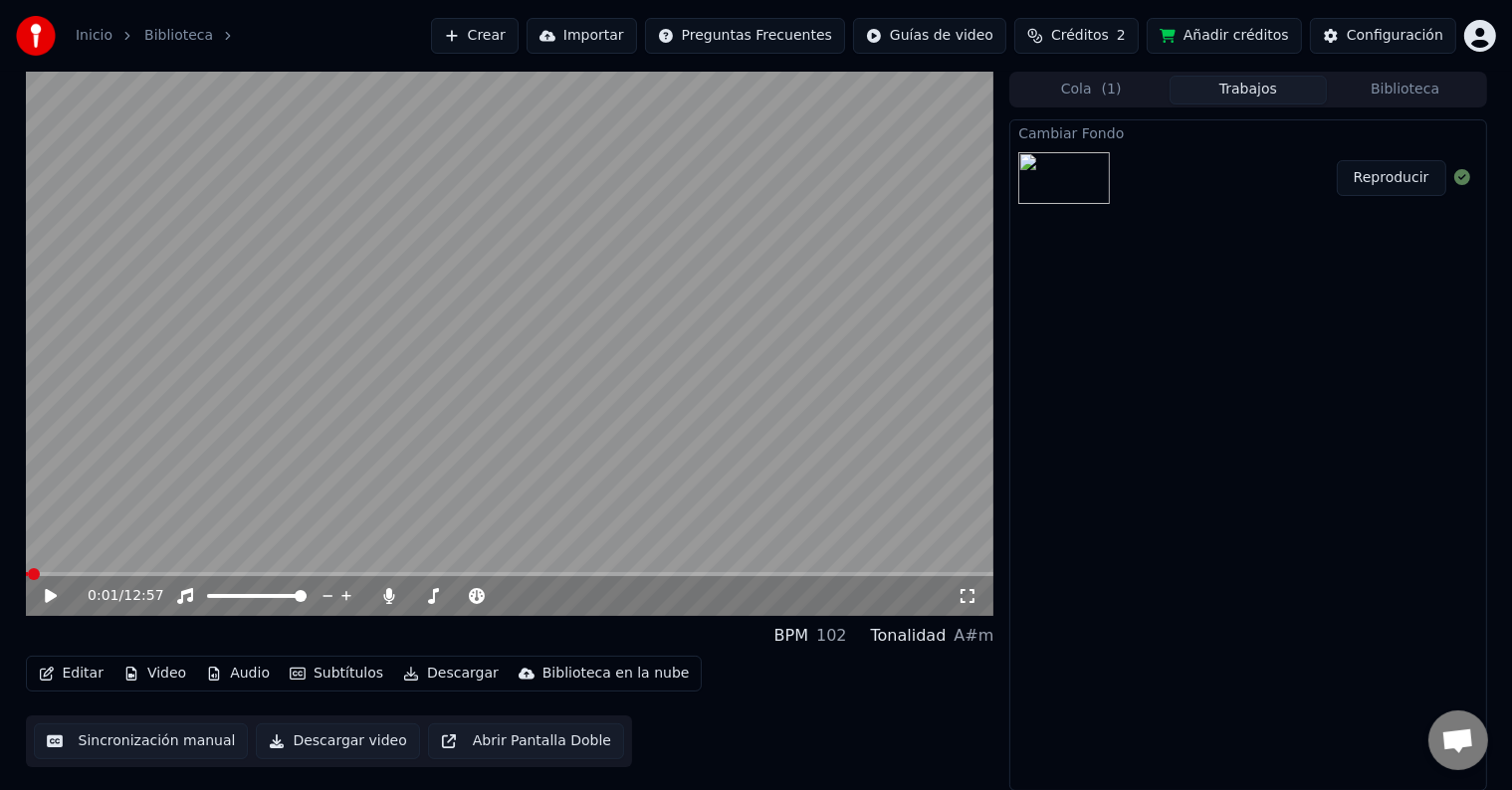
click at [1389, 180] on button "Reproducir" at bounding box center [1391, 179] width 110 height 36
click at [403, 318] on video at bounding box center [510, 343] width 968 height 544
click at [55, 593] on icon at bounding box center [51, 595] width 10 height 12
click at [172, 675] on button "Video" at bounding box center [155, 673] width 79 height 28
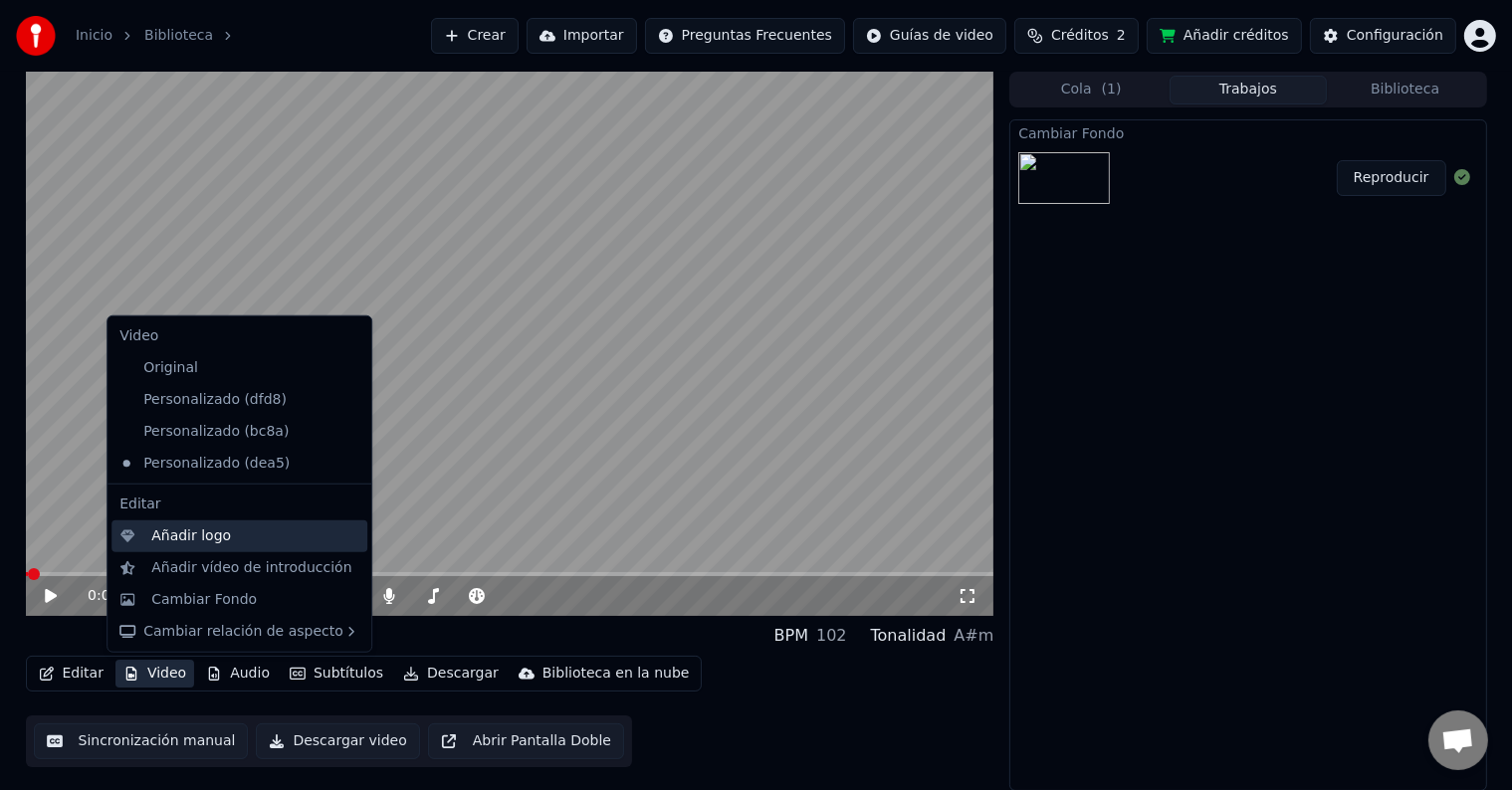
click at [215, 539] on div "Añadir logo" at bounding box center [192, 536] width 80 height 20
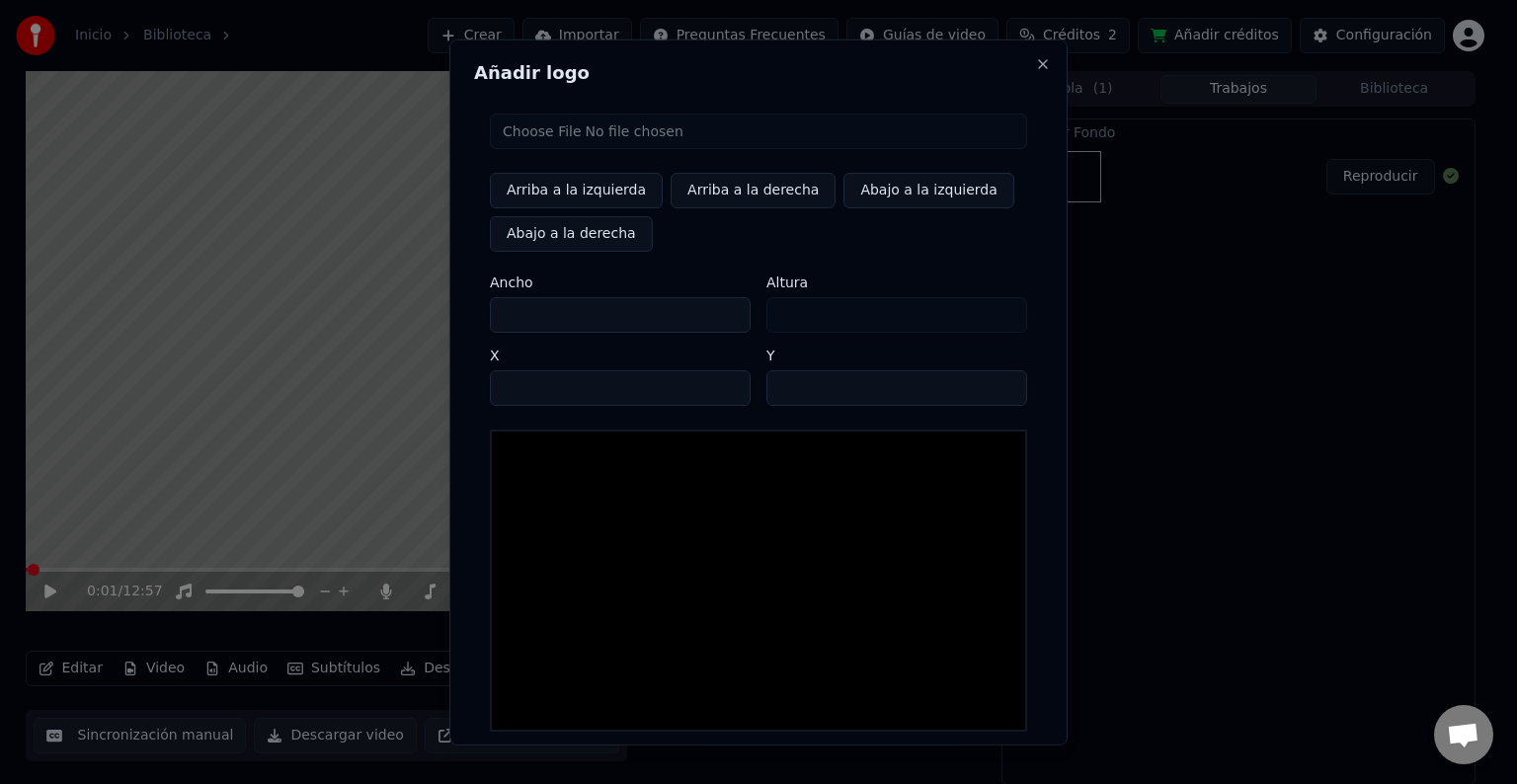
click at [560, 131] on input "file" at bounding box center [758, 132] width 537 height 36
type input "**********"
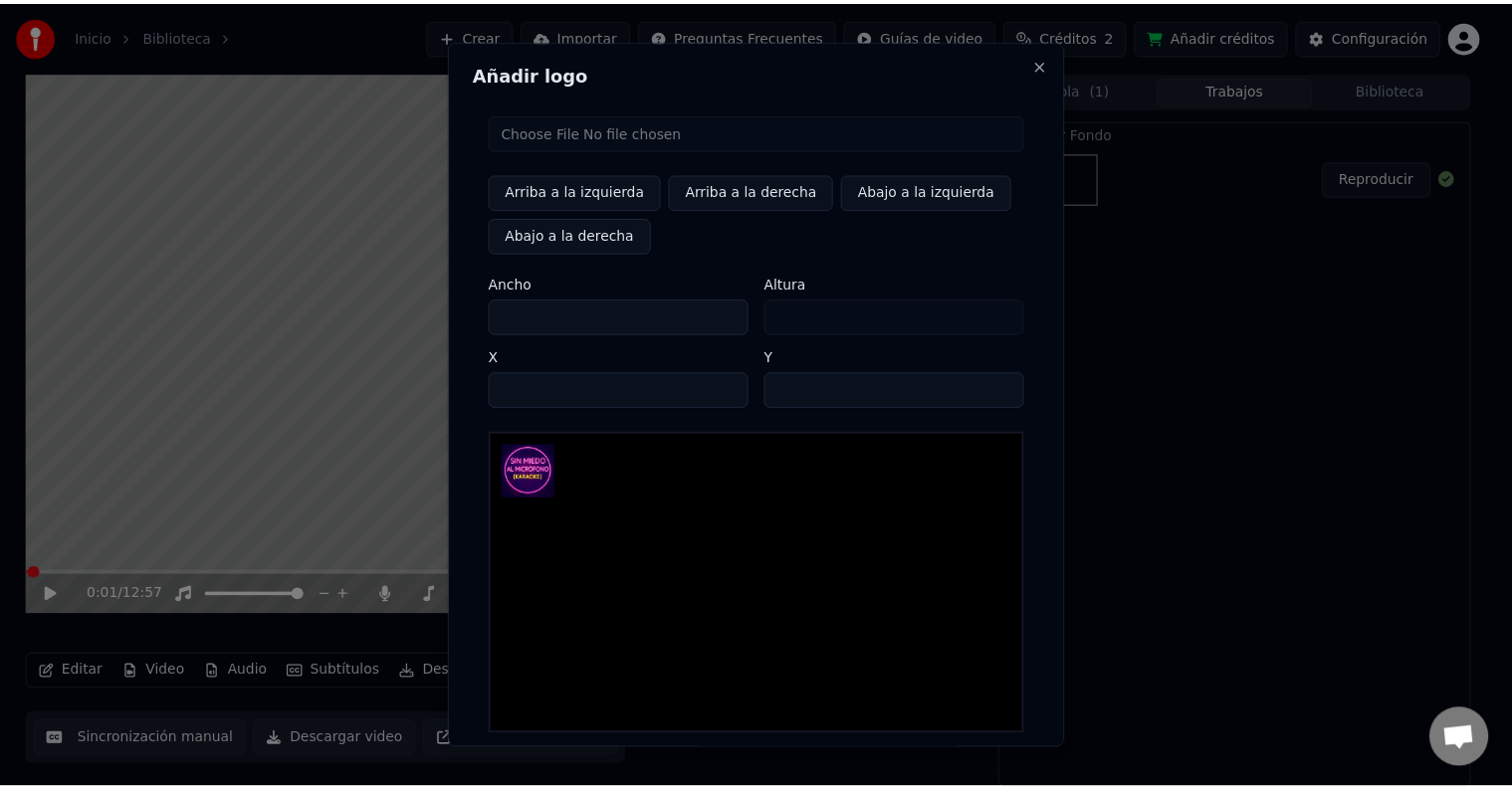
scroll to position [95, 0]
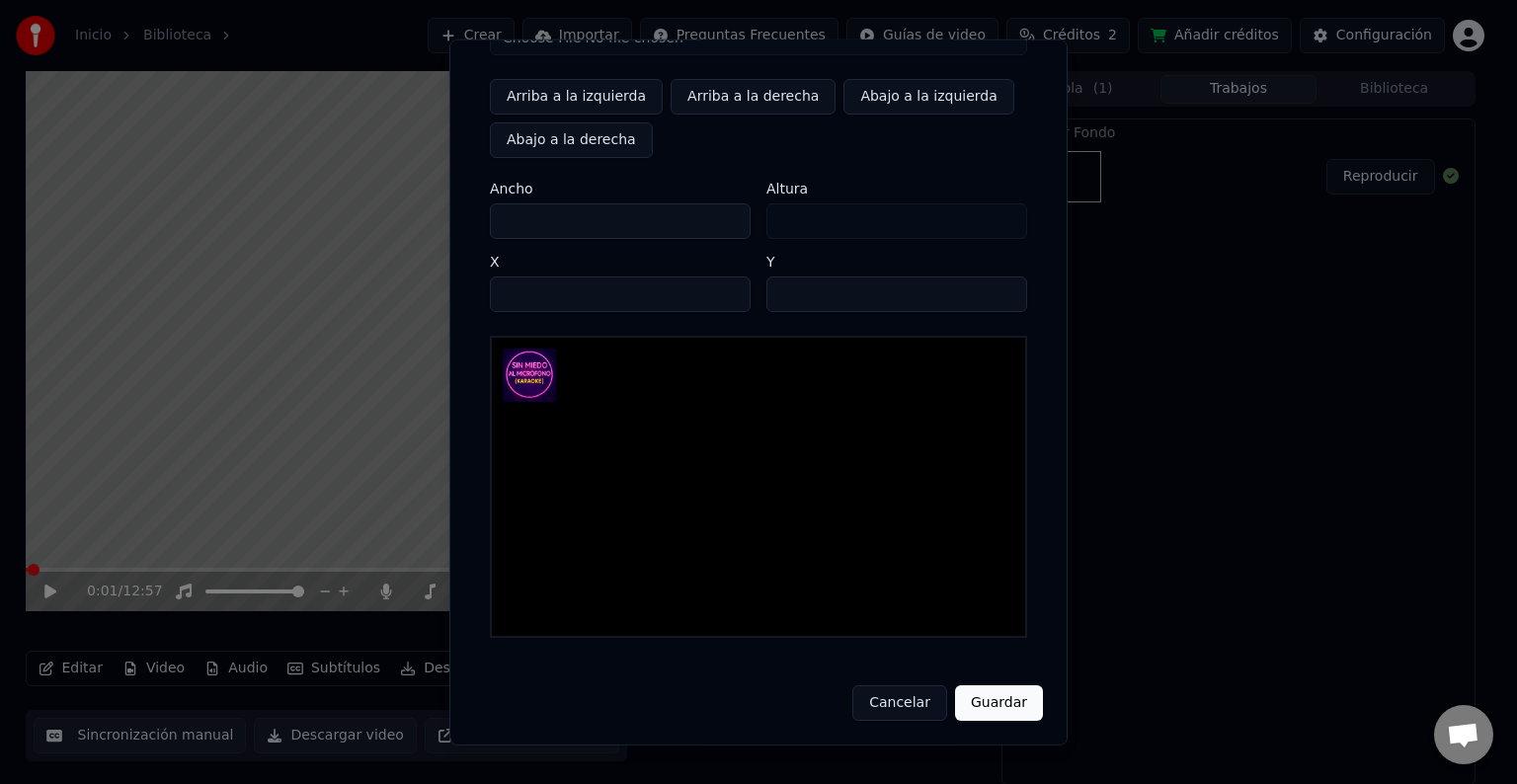
click at [991, 698] on button "Guardar" at bounding box center [998, 703] width 88 height 36
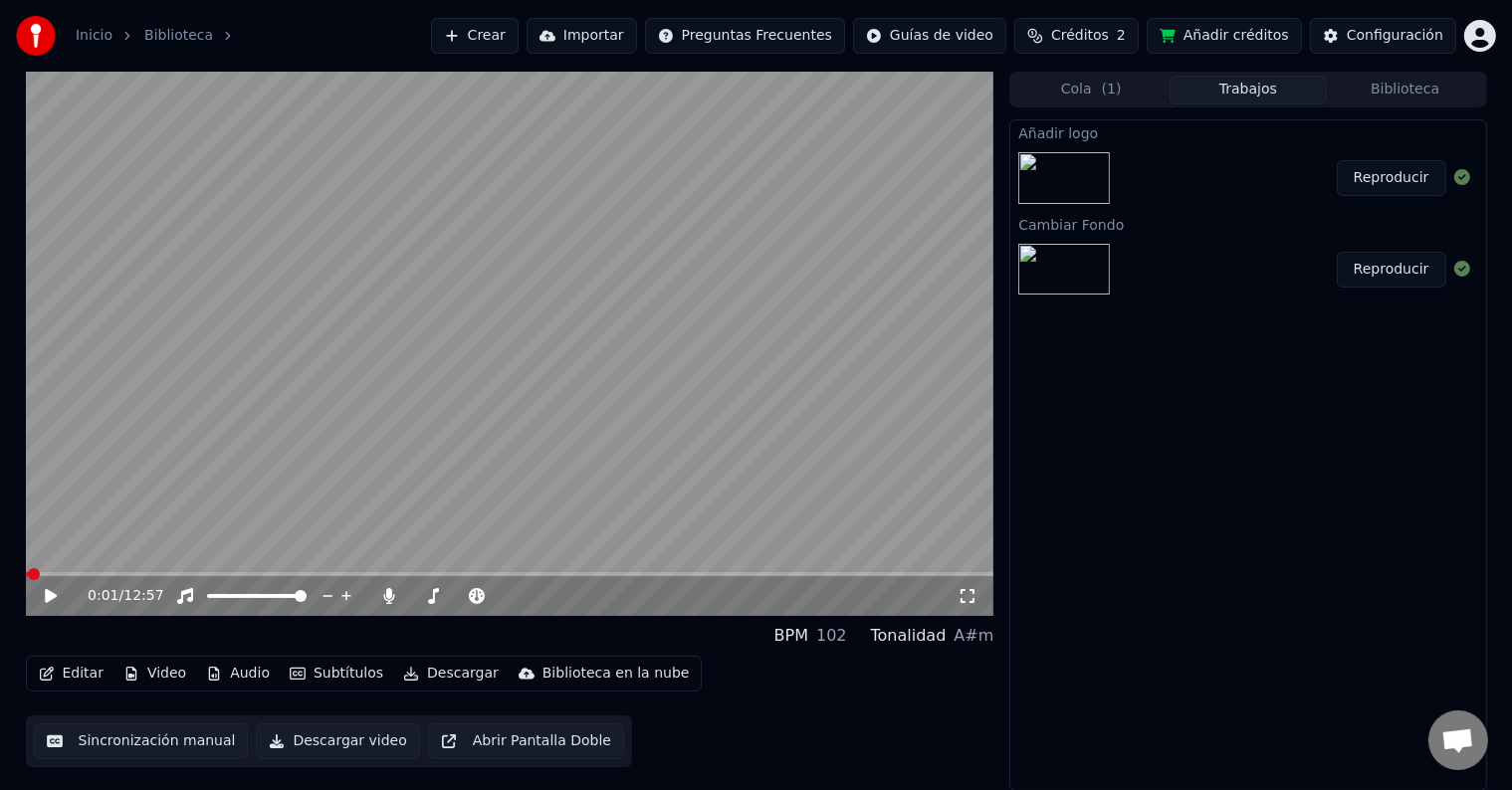
click at [1403, 177] on button "Reproducir" at bounding box center [1391, 179] width 110 height 36
click at [54, 597] on icon at bounding box center [51, 595] width 10 height 12
click at [579, 592] on icon at bounding box center [575, 595] width 19 height 20
click at [212, 572] on span at bounding box center [510, 574] width 968 height 4
click at [252, 572] on span at bounding box center [510, 574] width 968 height 4
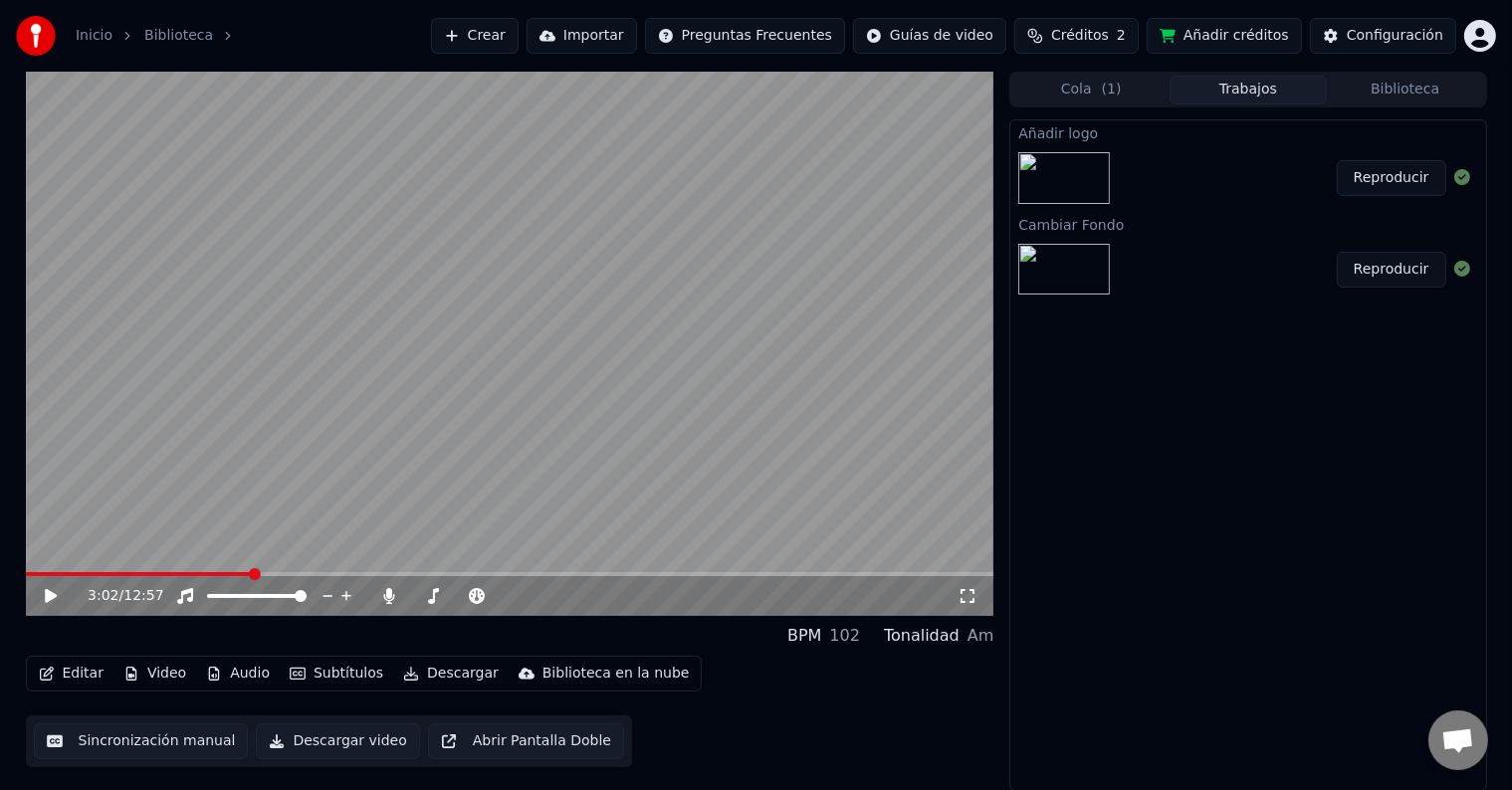
click at [321, 576] on span at bounding box center [510, 574] width 968 height 4
click at [62, 601] on icon at bounding box center [65, 595] width 47 height 16
click at [571, 592] on icon at bounding box center [575, 595] width 19 height 20
click at [593, 593] on icon at bounding box center [594, 595] width 19 height 20
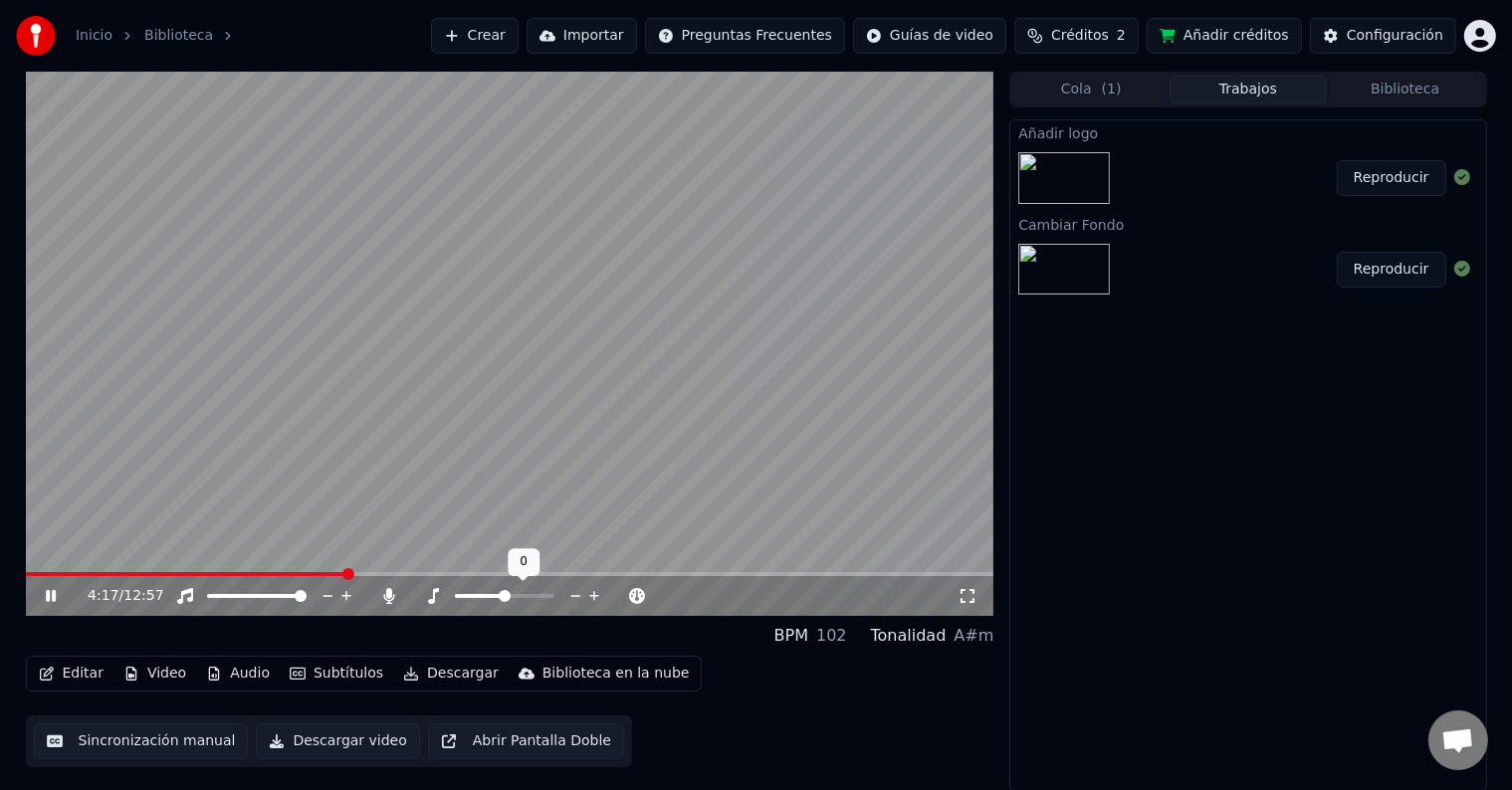
click at [574, 593] on icon at bounding box center [575, 595] width 19 height 20
click at [61, 598] on icon at bounding box center [65, 595] width 47 height 16
click at [443, 670] on button "Descargar" at bounding box center [451, 673] width 112 height 28
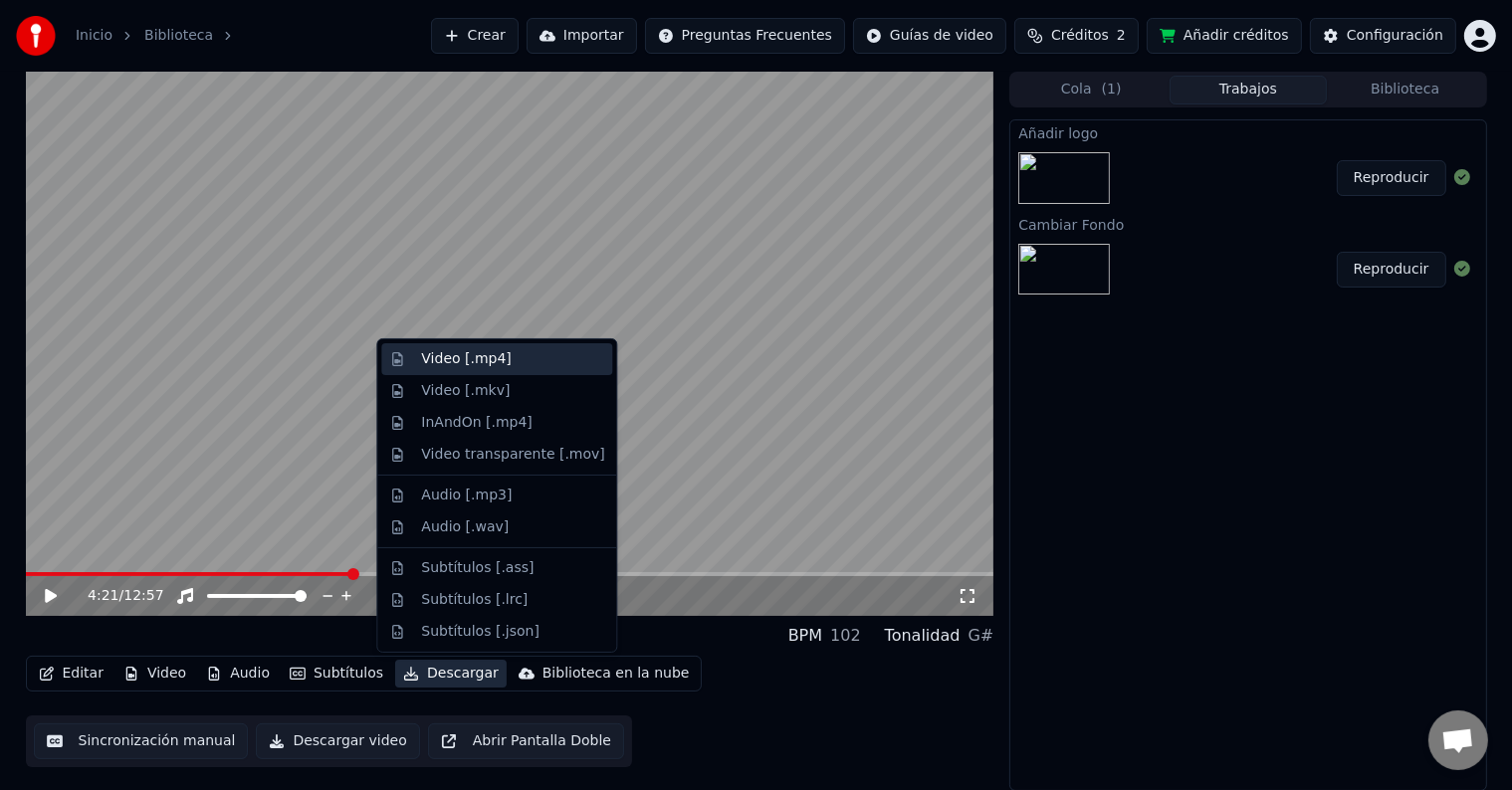
click at [483, 365] on div "Video [.mp4]" at bounding box center [466, 359] width 90 height 20
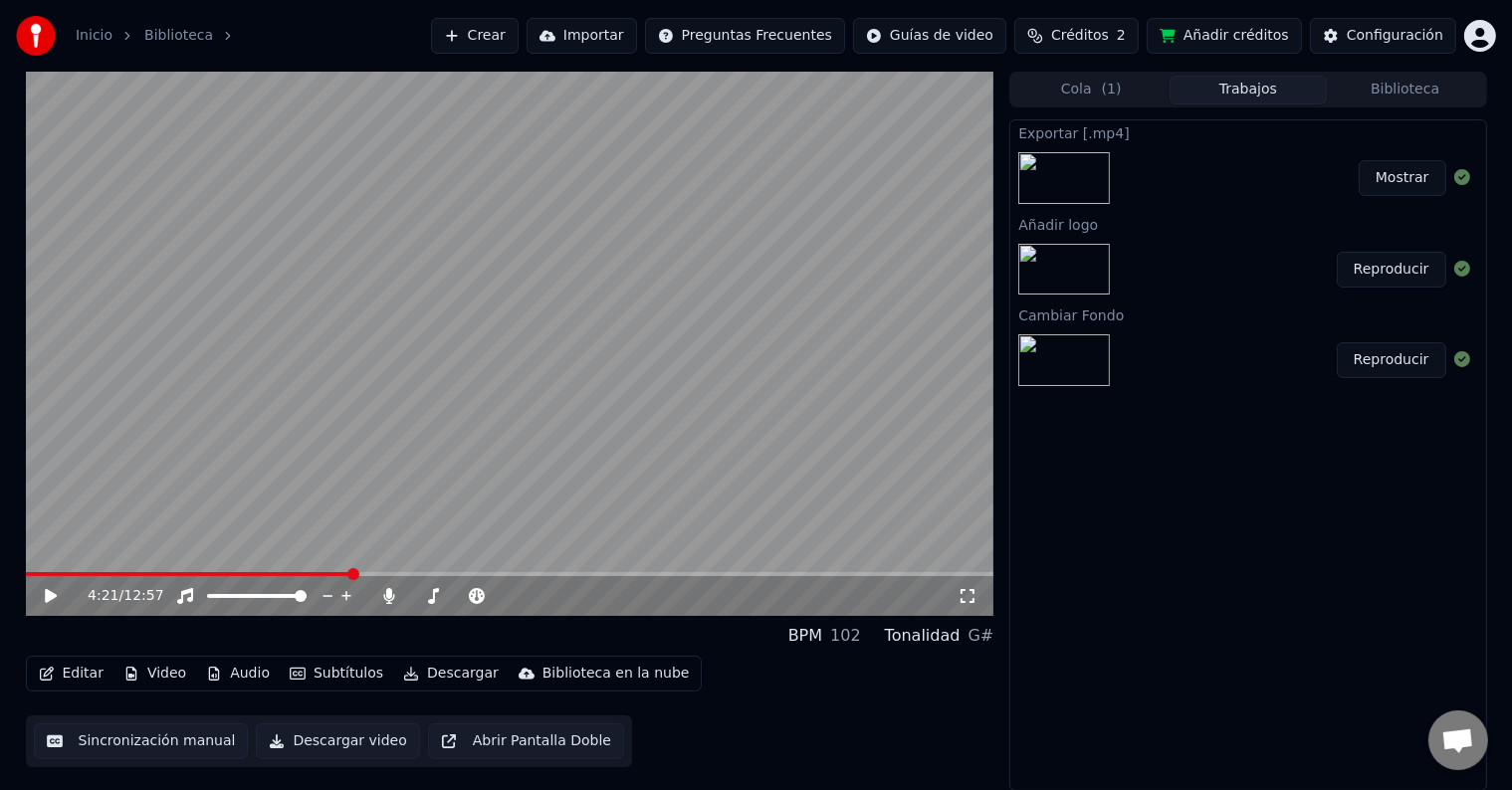
click at [1401, 190] on button "Mostrar" at bounding box center [1402, 179] width 88 height 36
